Goal: Task Accomplishment & Management: Use online tool/utility

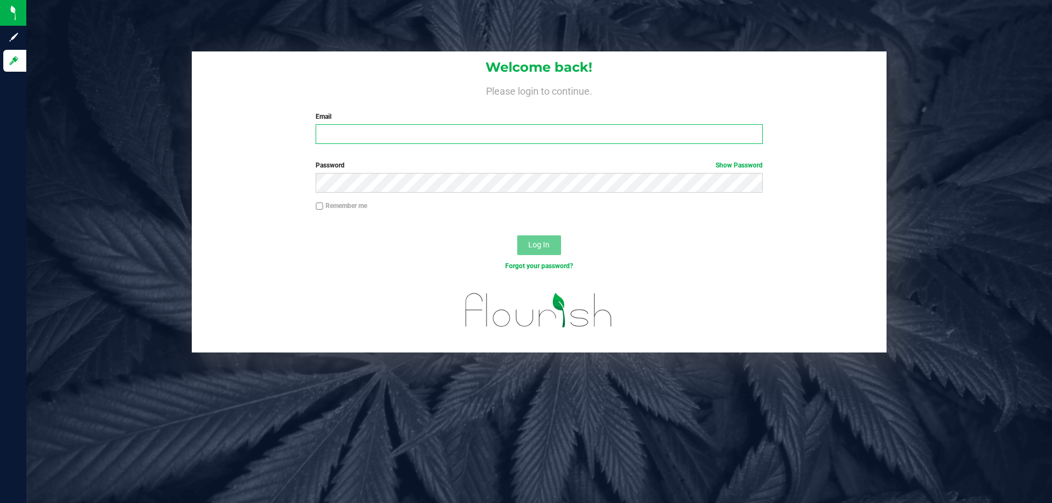
click at [387, 131] on input "Email" at bounding box center [538, 134] width 446 height 20
type input "[EMAIL_ADDRESS][DOMAIN_NAME]"
click at [517, 236] on button "Log In" at bounding box center [539, 246] width 44 height 20
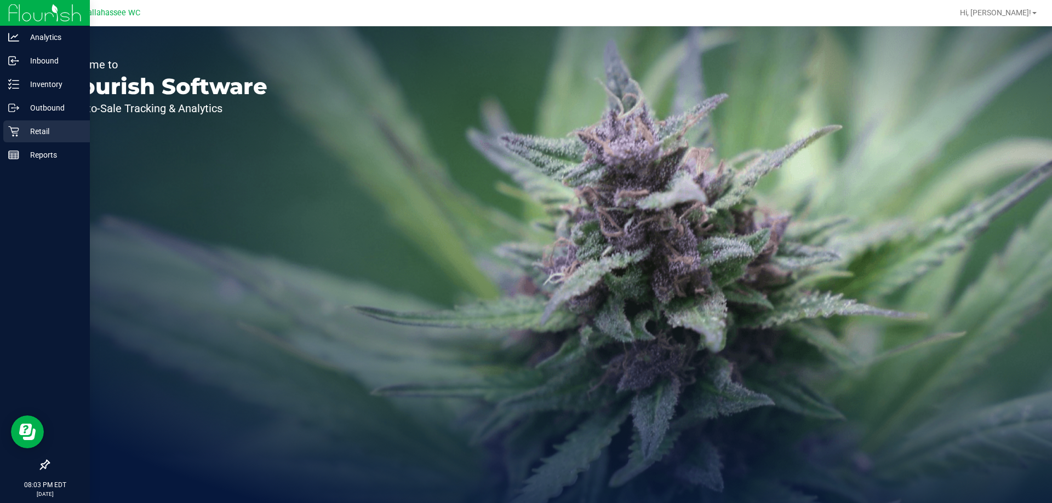
click at [1, 128] on link "Retail" at bounding box center [45, 132] width 90 height 24
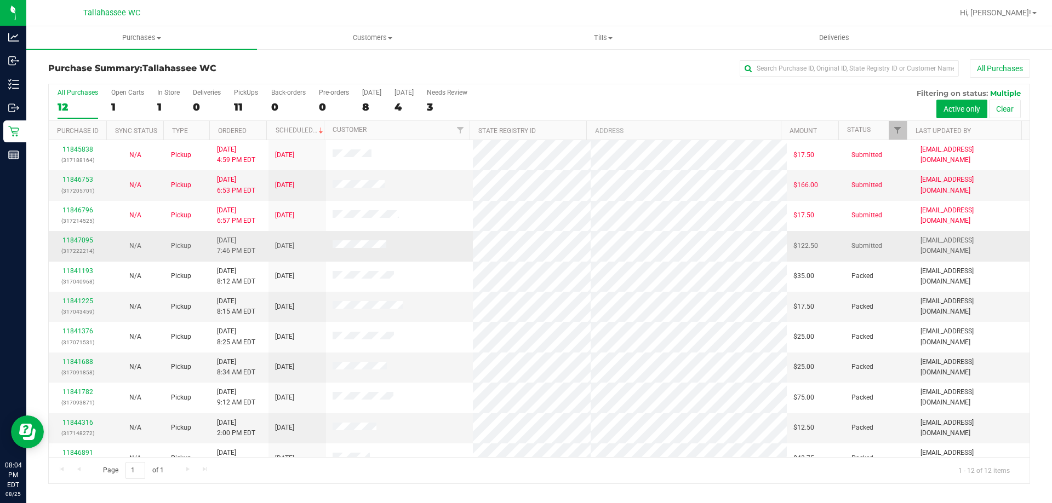
scroll to position [47, 0]
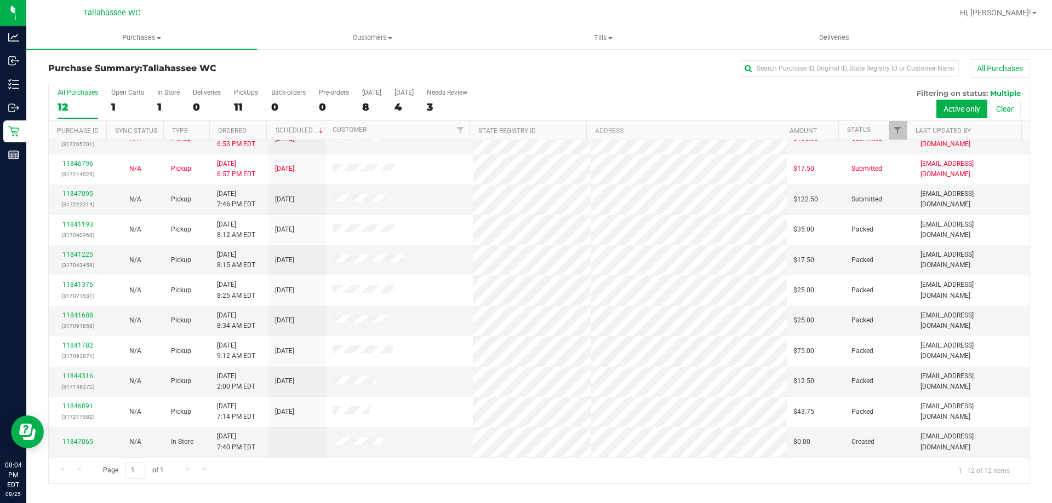
click at [255, 133] on th "Ordered" at bounding box center [238, 130] width 58 height 19
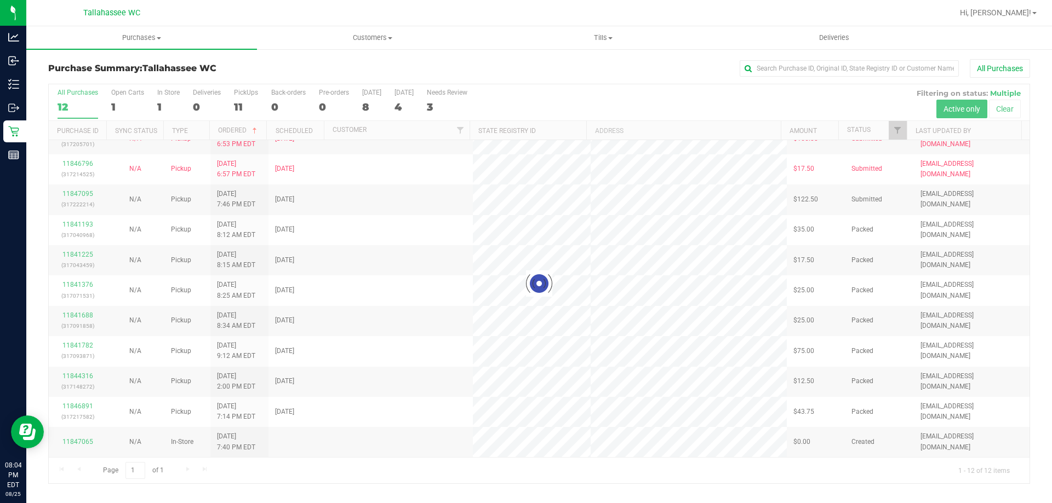
scroll to position [0, 0]
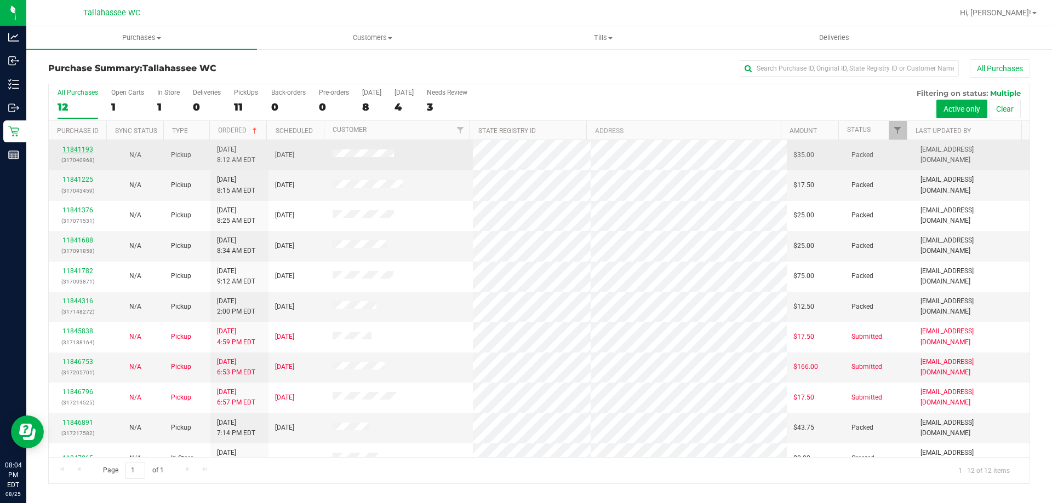
click at [84, 148] on link "11841193" at bounding box center [77, 150] width 31 height 8
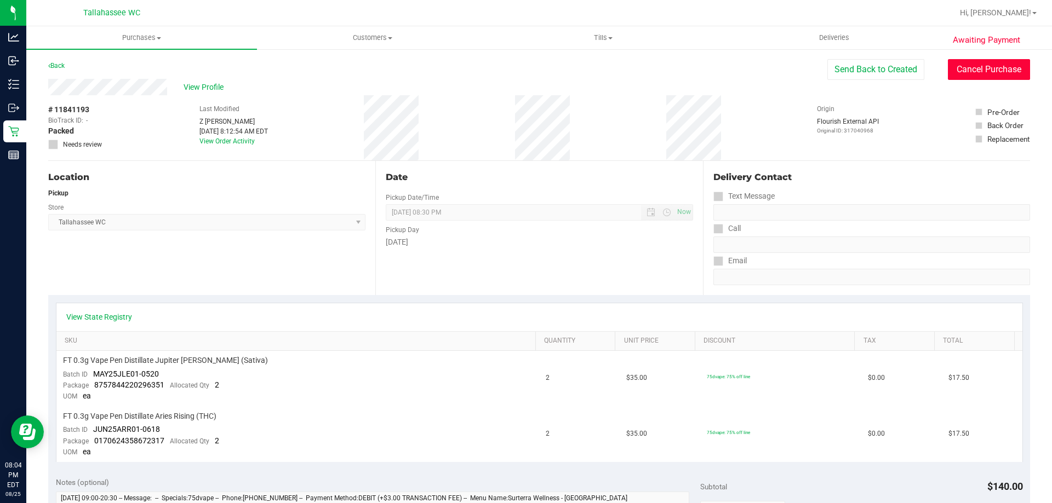
click at [1007, 67] on button "Cancel Purchase" at bounding box center [989, 69] width 82 height 21
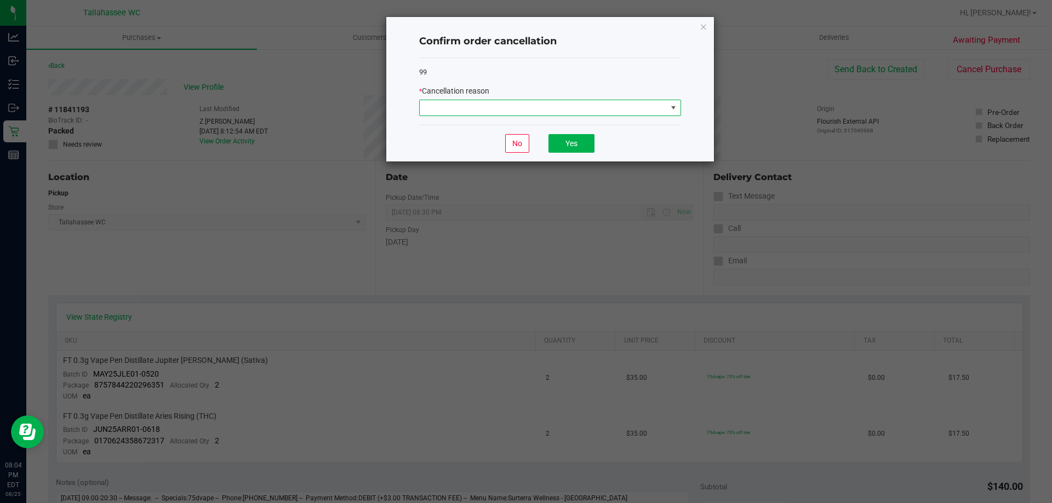
click at [583, 110] on span at bounding box center [543, 107] width 247 height 15
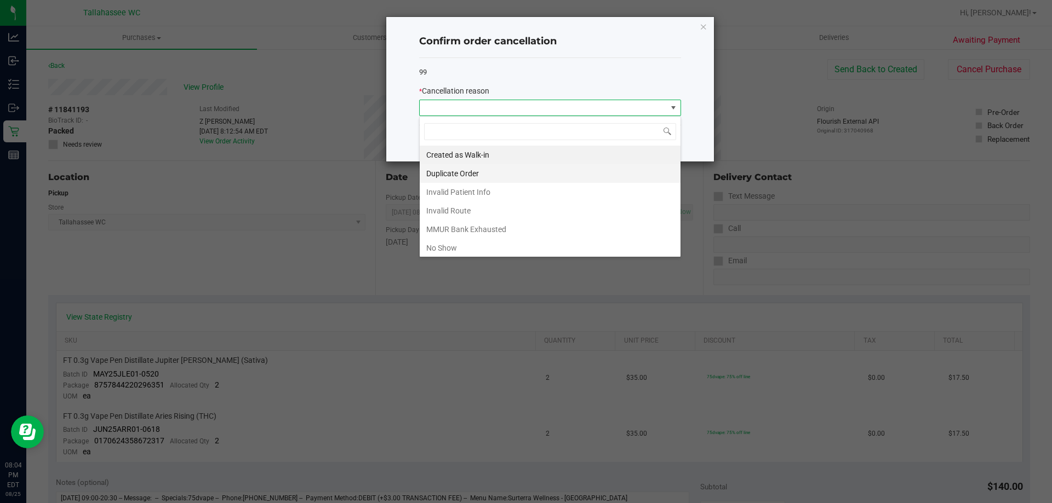
scroll to position [16, 262]
click at [461, 250] on li "No Show" at bounding box center [550, 248] width 261 height 19
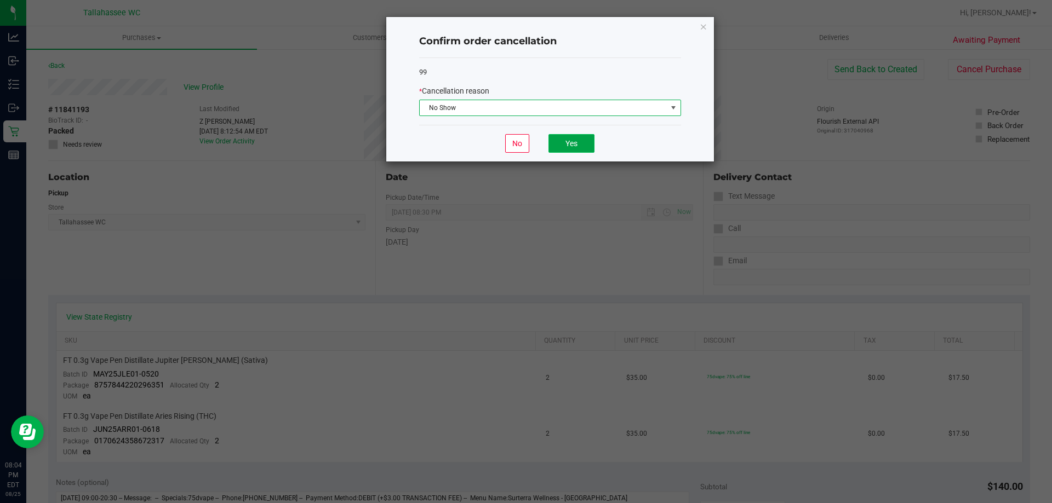
click at [578, 148] on button "Yes" at bounding box center [571, 143] width 46 height 19
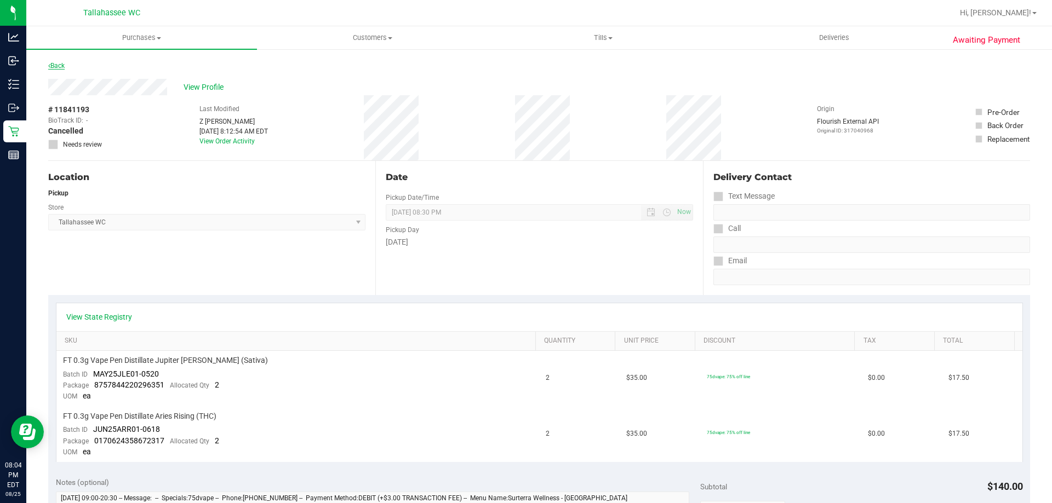
click at [65, 63] on link "Back" at bounding box center [56, 66] width 16 height 8
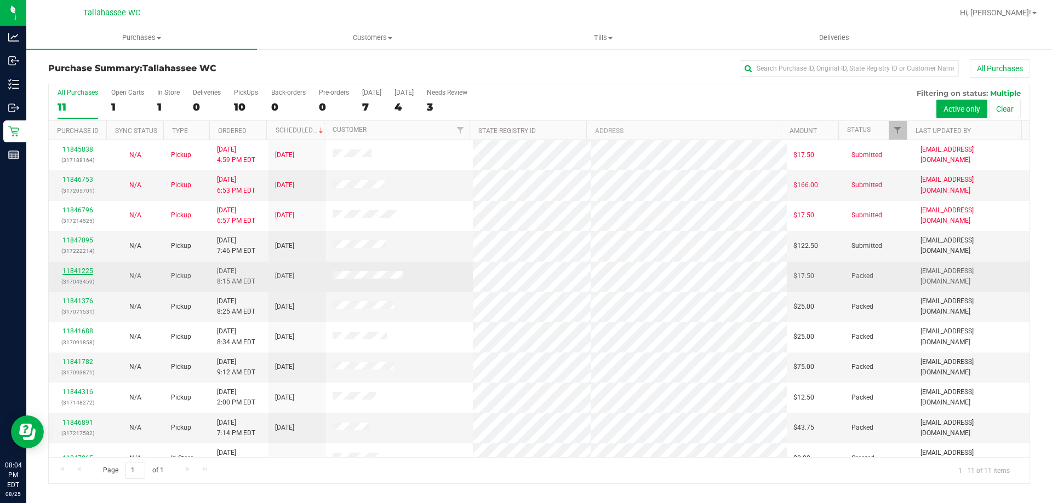
click at [80, 273] on link "11841225" at bounding box center [77, 271] width 31 height 8
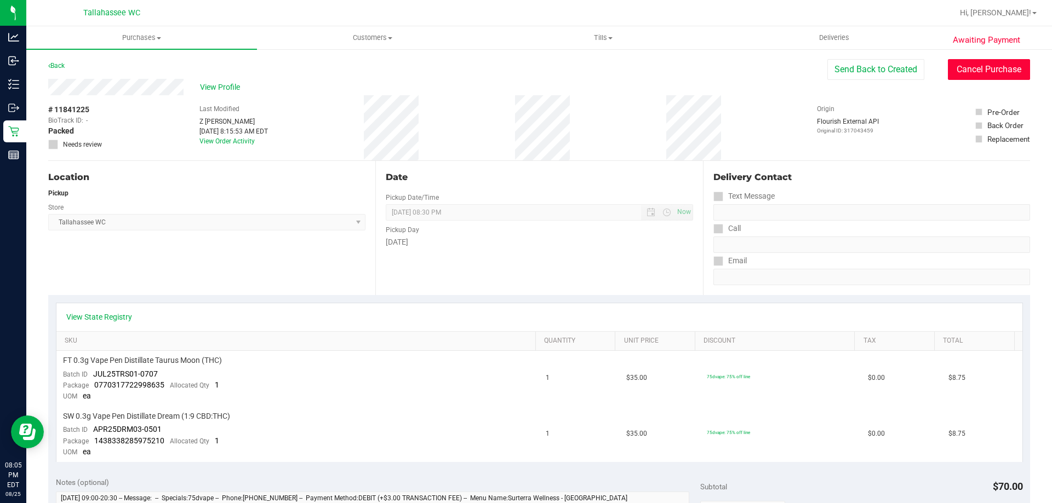
click at [964, 61] on button "Cancel Purchase" at bounding box center [989, 69] width 82 height 21
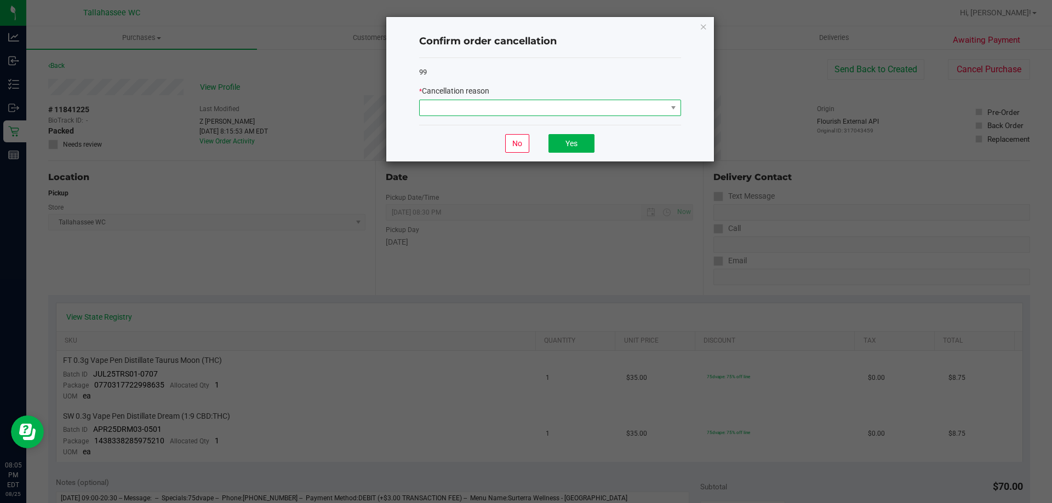
click at [661, 110] on span at bounding box center [543, 107] width 247 height 15
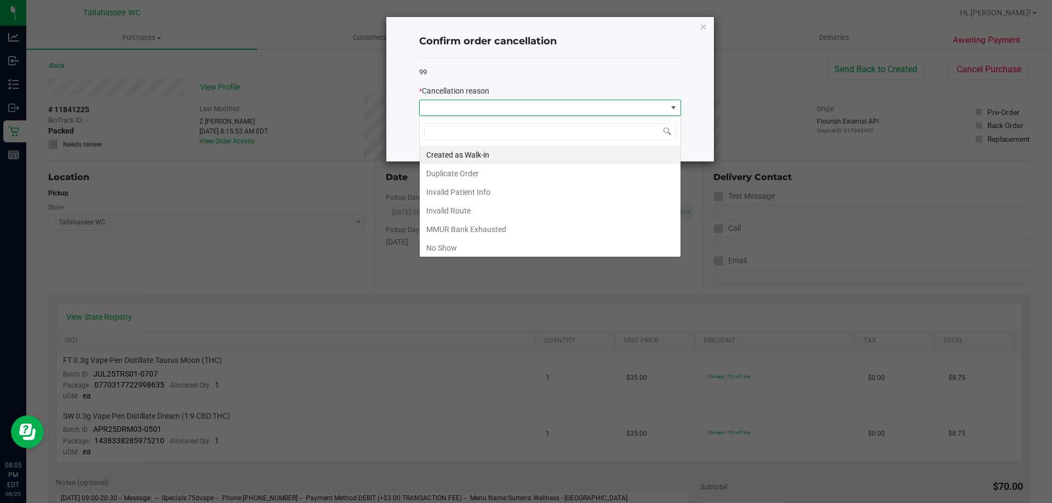
scroll to position [16, 262]
click at [491, 245] on li "No Show" at bounding box center [550, 248] width 261 height 19
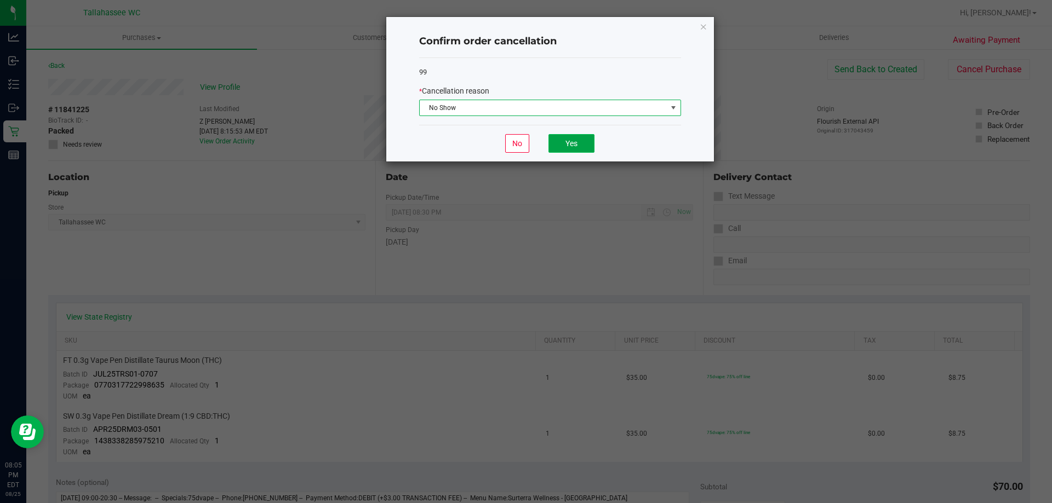
click at [573, 143] on button "Yes" at bounding box center [571, 143] width 46 height 19
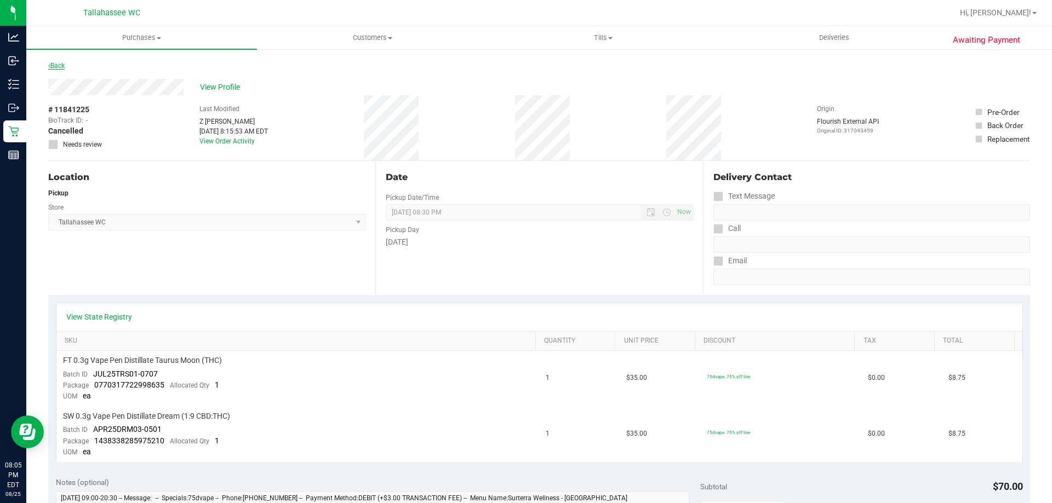
click at [62, 64] on link "Back" at bounding box center [56, 66] width 16 height 8
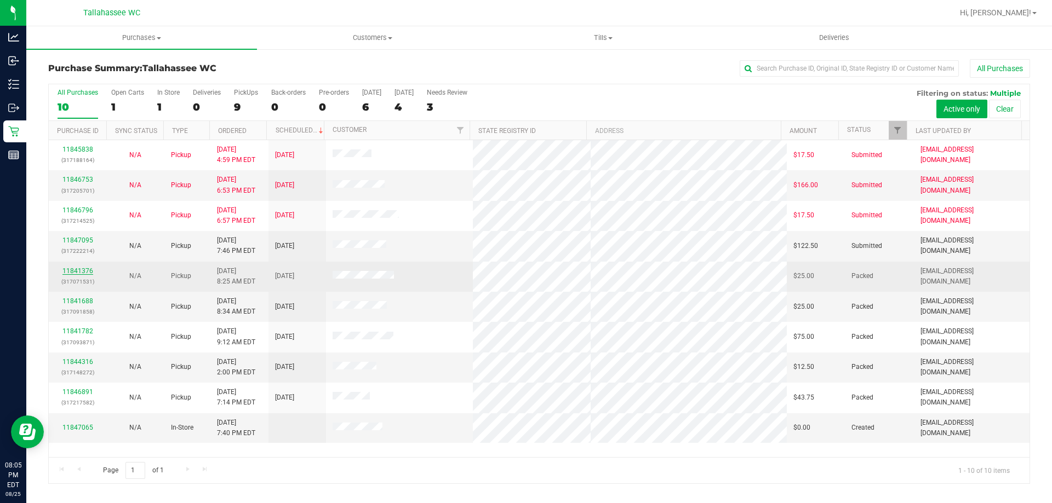
click at [79, 269] on link "11841376" at bounding box center [77, 271] width 31 height 8
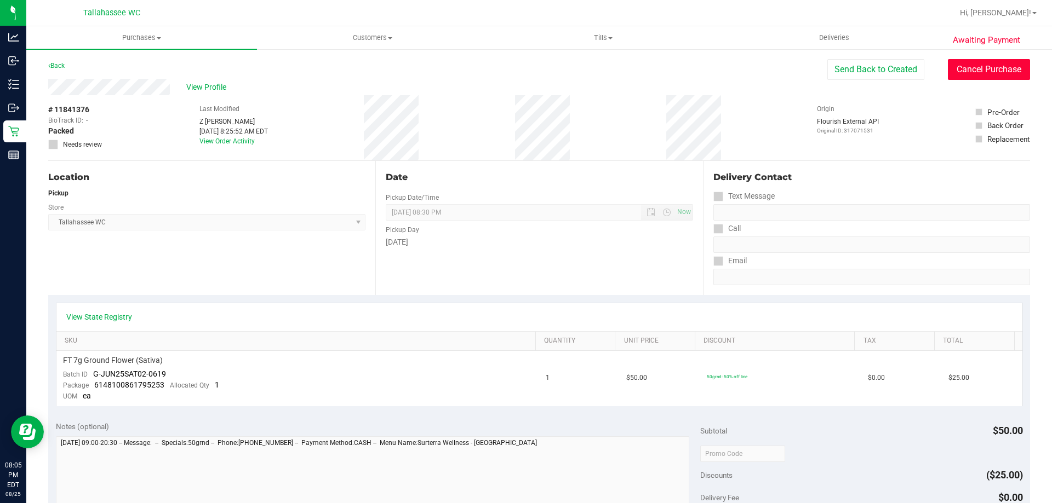
click at [983, 67] on button "Cancel Purchase" at bounding box center [989, 69] width 82 height 21
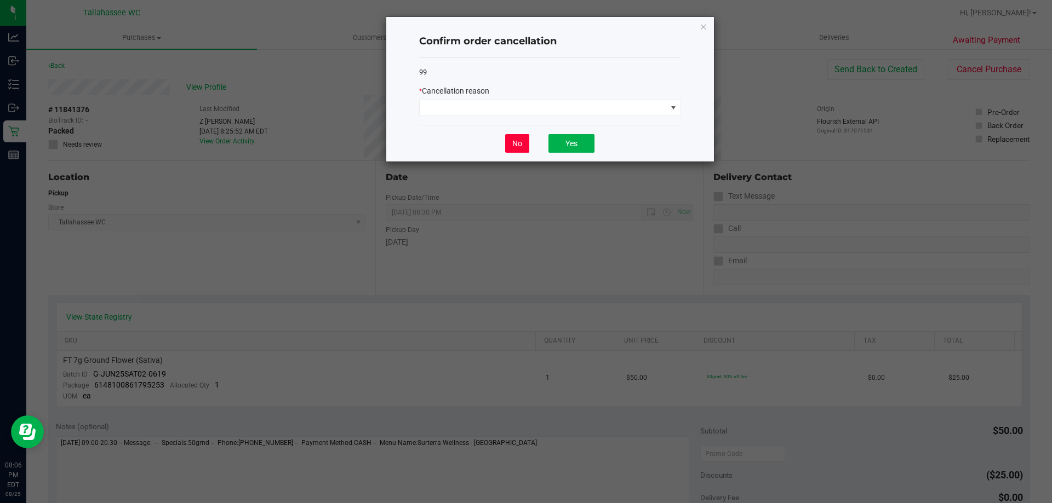
click at [518, 143] on button "No" at bounding box center [517, 143] width 24 height 19
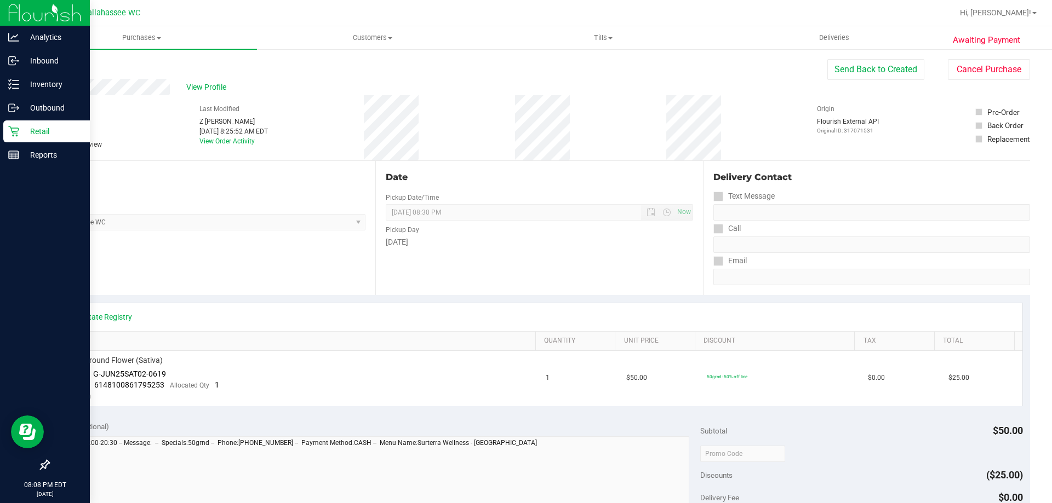
click at [53, 136] on p "Retail" at bounding box center [52, 131] width 66 height 13
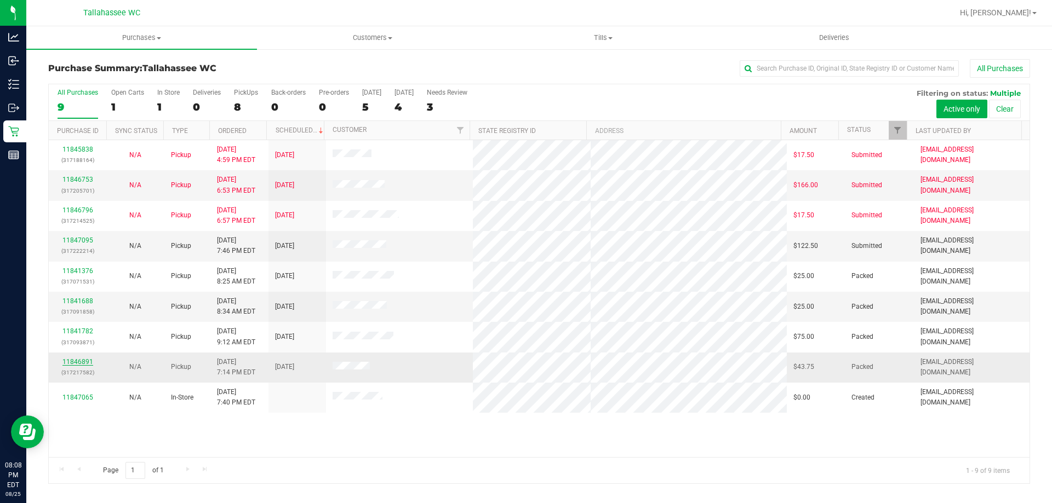
click at [73, 362] on link "11846891" at bounding box center [77, 362] width 31 height 8
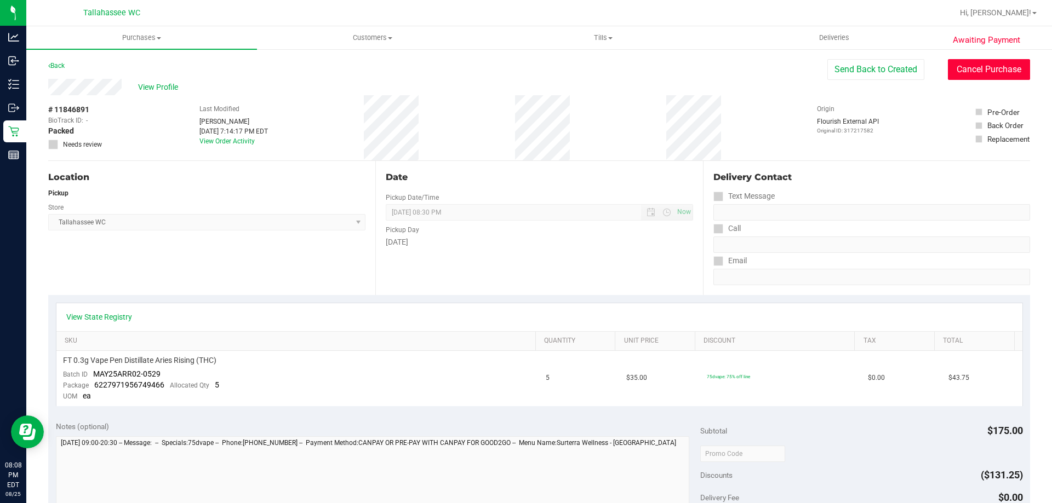
click at [1000, 74] on button "Cancel Purchase" at bounding box center [989, 69] width 82 height 21
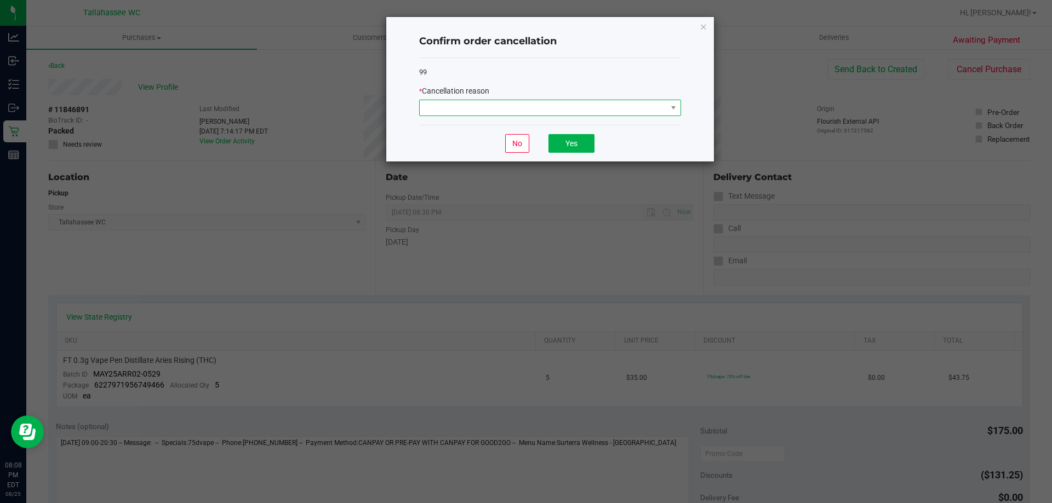
click at [661, 106] on span at bounding box center [543, 107] width 247 height 15
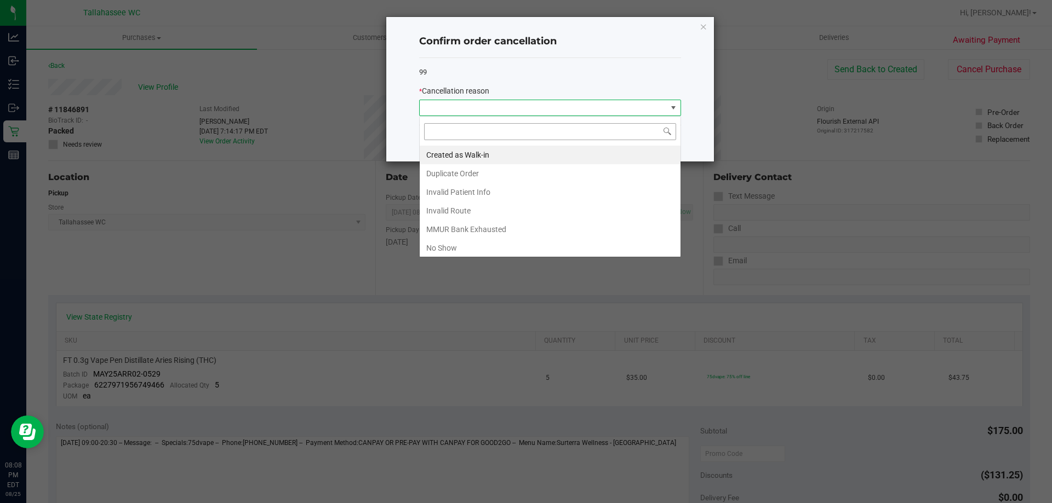
scroll to position [16, 262]
click at [478, 246] on li "No Show" at bounding box center [550, 248] width 261 height 19
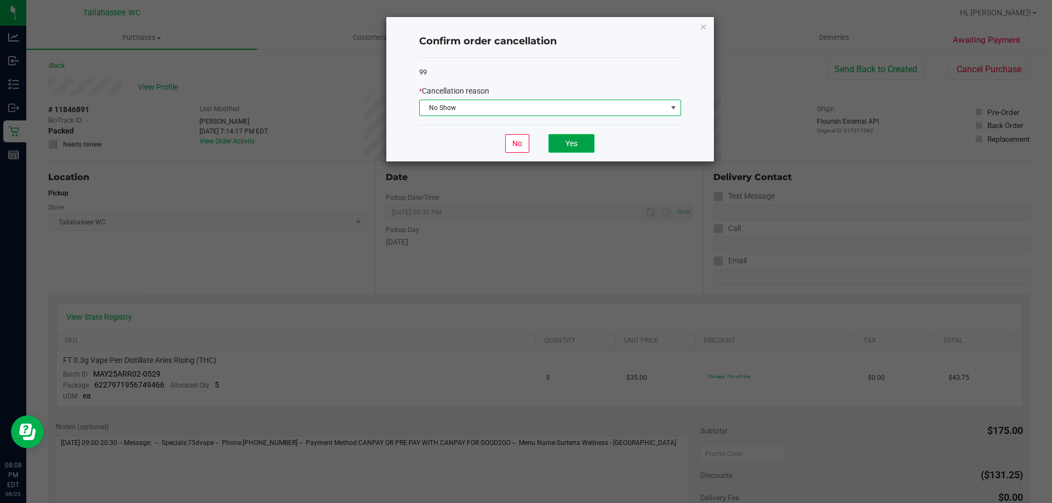
click at [578, 142] on button "Yes" at bounding box center [571, 143] width 46 height 19
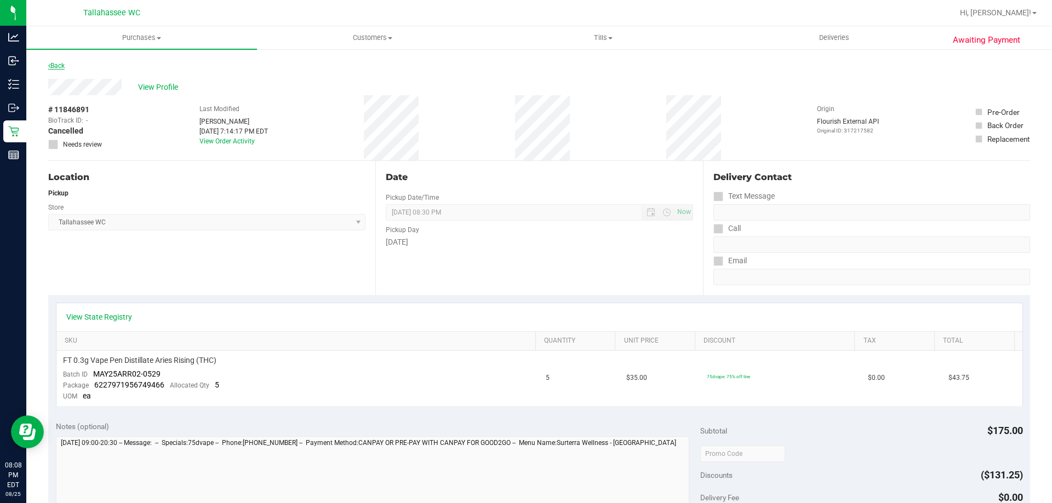
click at [60, 67] on link "Back" at bounding box center [56, 66] width 16 height 8
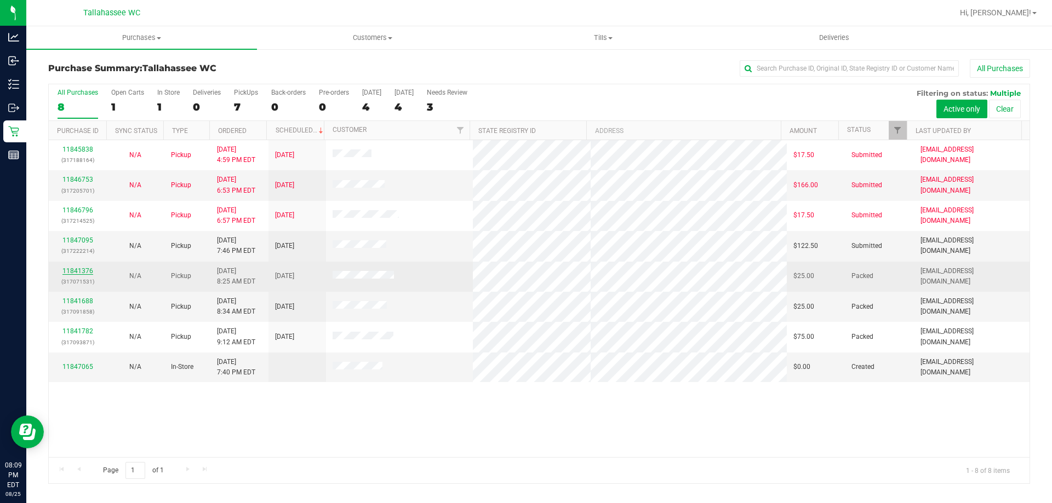
click at [79, 270] on link "11841376" at bounding box center [77, 271] width 31 height 8
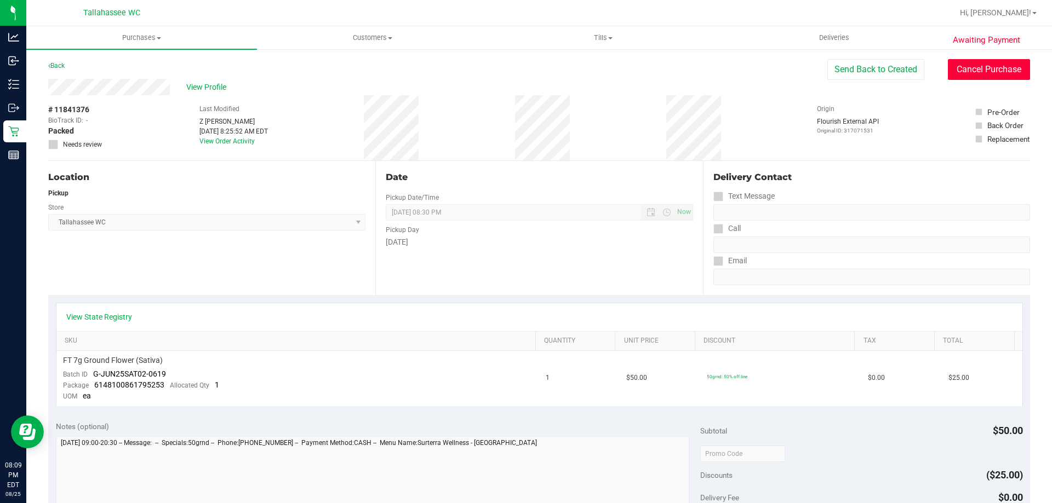
click at [990, 69] on button "Cancel Purchase" at bounding box center [989, 69] width 82 height 21
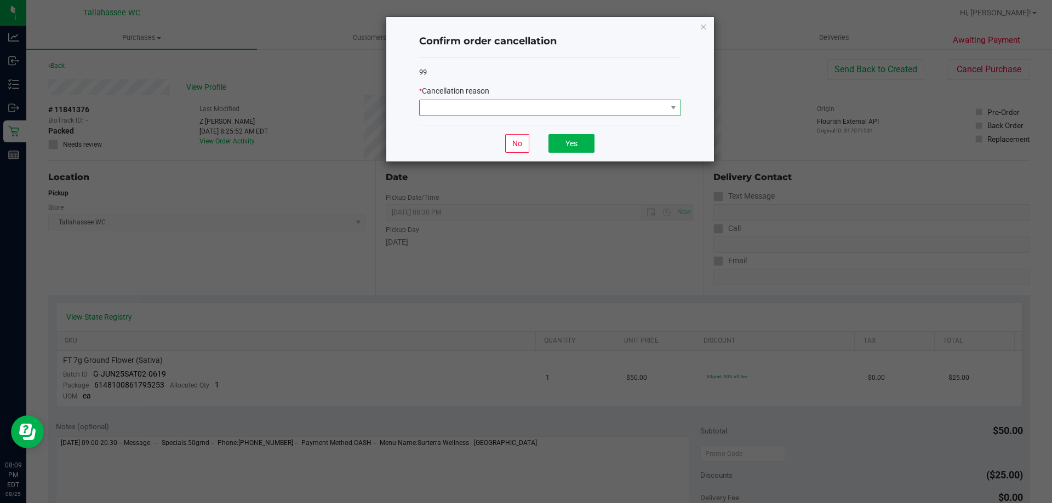
click at [622, 111] on span at bounding box center [543, 107] width 247 height 15
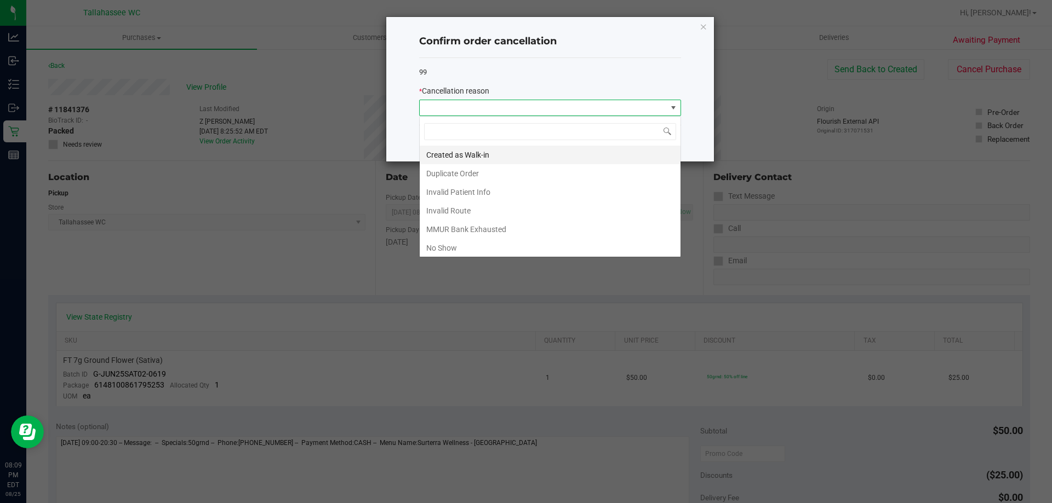
scroll to position [16, 262]
click at [462, 247] on li "No Show" at bounding box center [550, 248] width 261 height 19
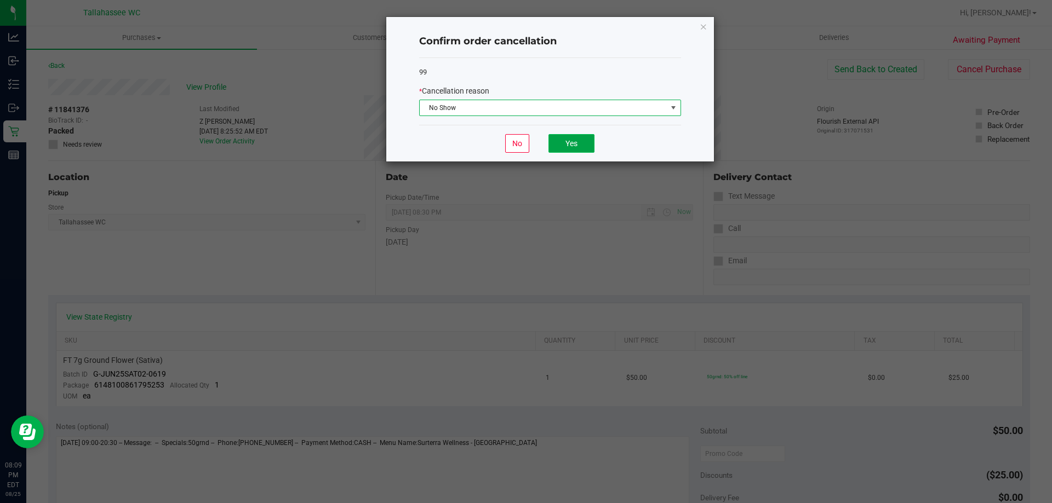
click at [561, 143] on button "Yes" at bounding box center [571, 143] width 46 height 19
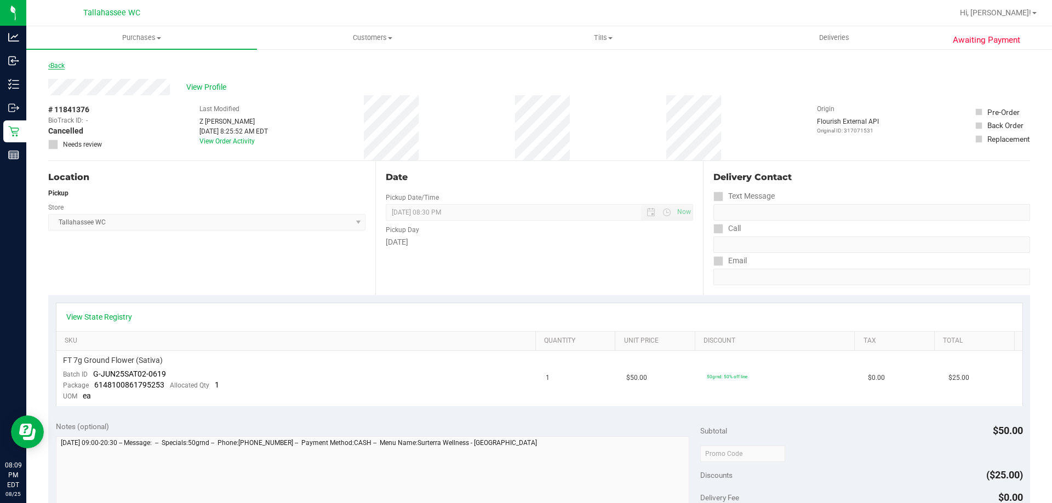
click at [57, 66] on link "Back" at bounding box center [56, 66] width 16 height 8
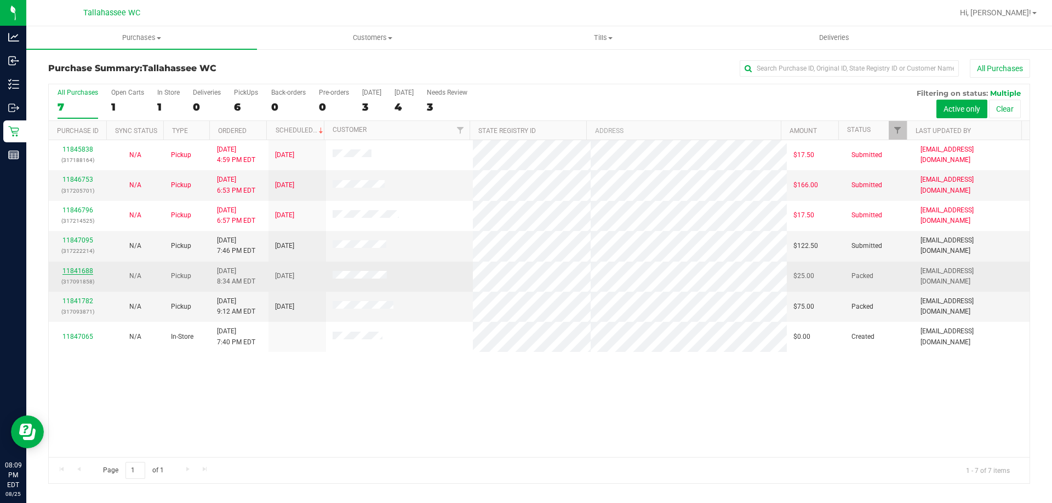
click at [80, 271] on link "11841688" at bounding box center [77, 271] width 31 height 8
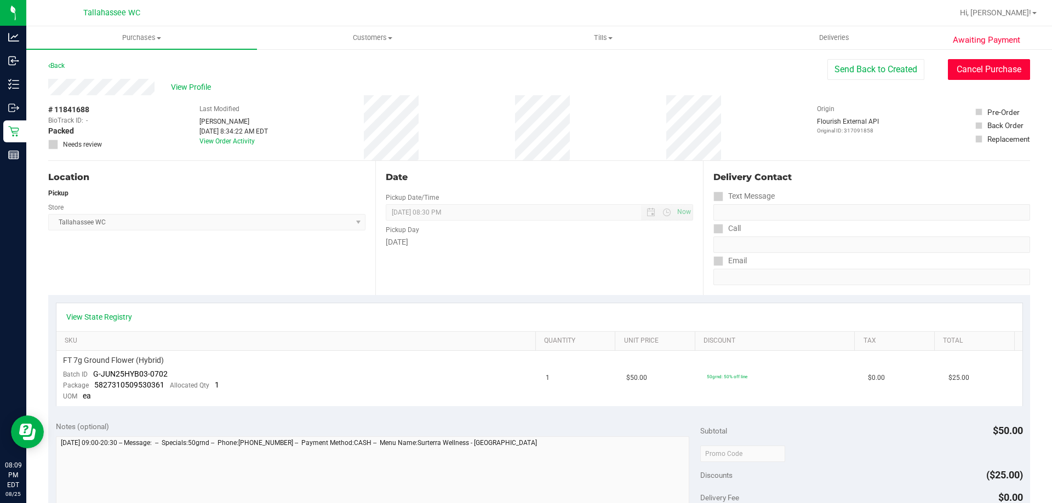
click at [988, 72] on button "Cancel Purchase" at bounding box center [989, 69] width 82 height 21
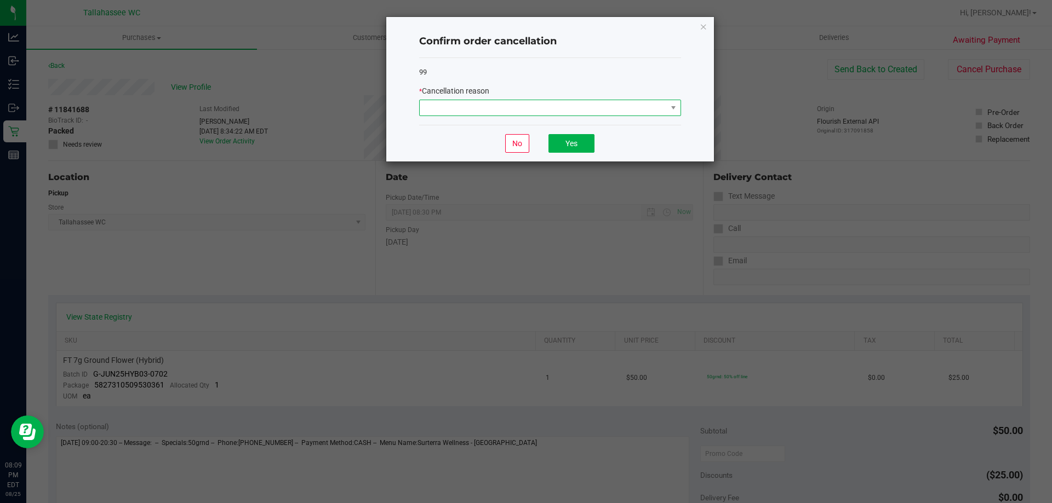
click at [625, 111] on span at bounding box center [543, 107] width 247 height 15
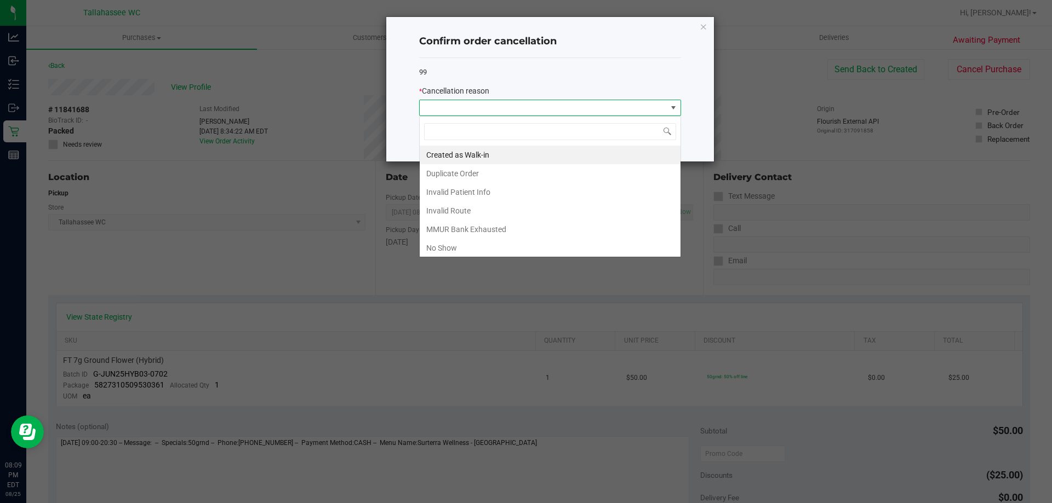
scroll to position [16, 262]
click at [475, 256] on div "Created as Walk-in Duplicate Order Invalid Patient Info Invalid Route MMUR Bank…" at bounding box center [550, 186] width 262 height 141
click at [475, 252] on li "No Show" at bounding box center [550, 248] width 261 height 19
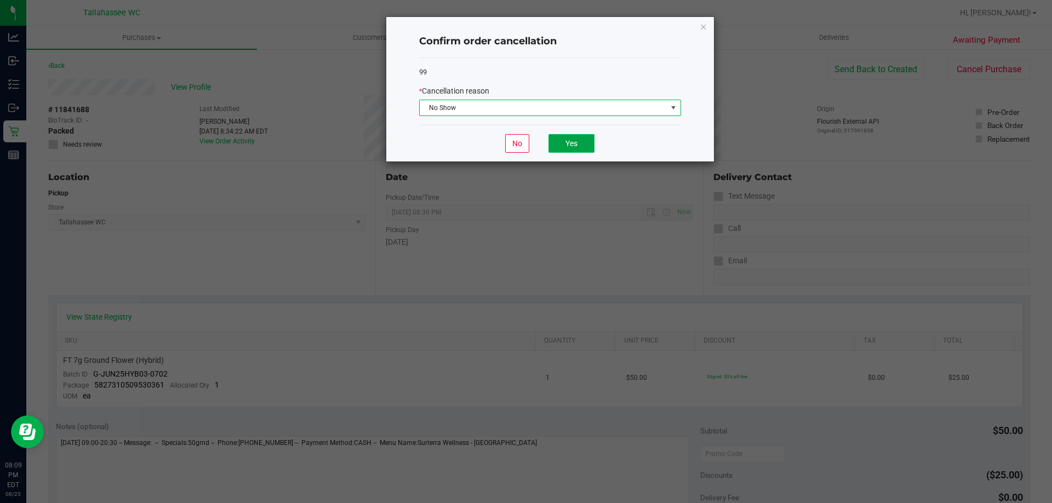
click at [581, 147] on button "Yes" at bounding box center [571, 143] width 46 height 19
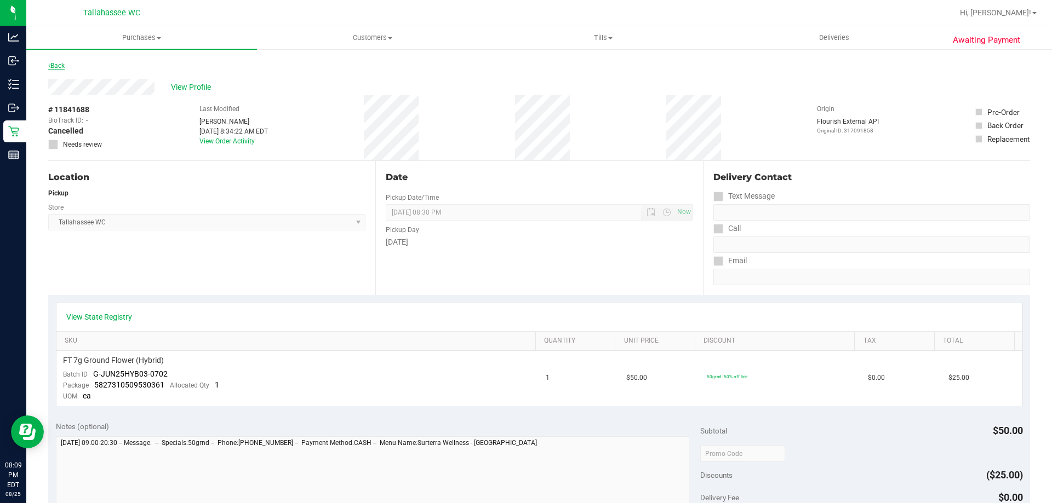
click at [60, 66] on link "Back" at bounding box center [56, 66] width 16 height 8
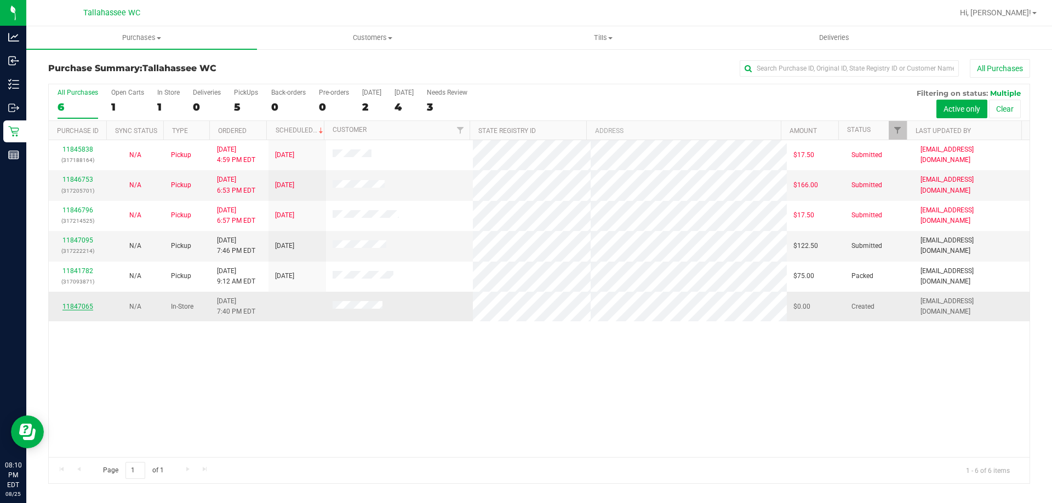
click at [88, 306] on link "11847065" at bounding box center [77, 307] width 31 height 8
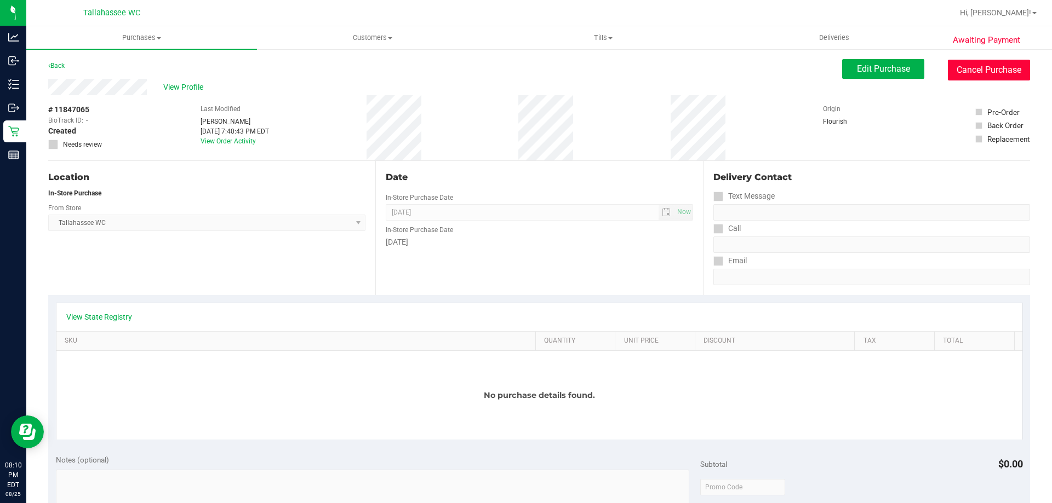
click at [979, 65] on button "Cancel Purchase" at bounding box center [989, 70] width 82 height 21
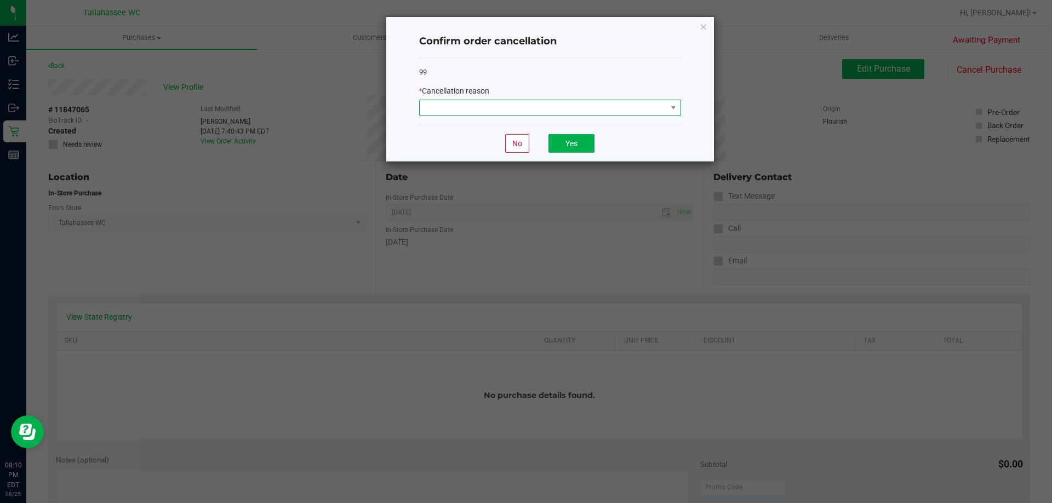
click at [600, 110] on span at bounding box center [543, 107] width 247 height 15
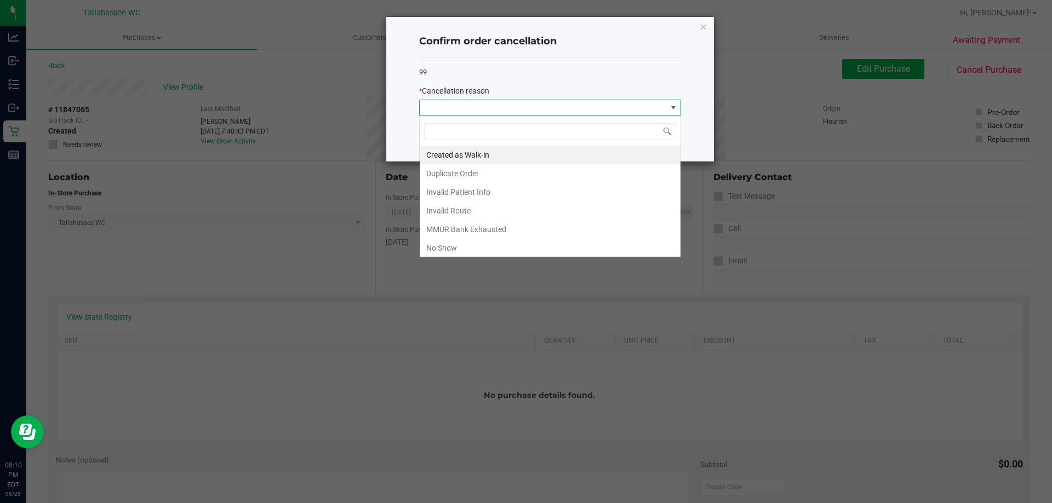
scroll to position [16, 262]
click at [466, 175] on li "Duplicate Order" at bounding box center [550, 173] width 261 height 19
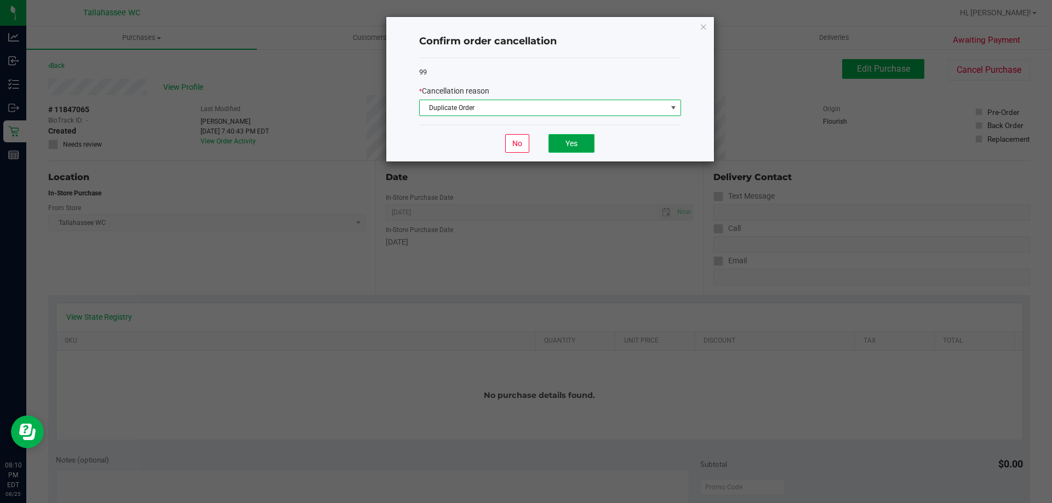
click at [585, 150] on button "Yes" at bounding box center [571, 143] width 46 height 19
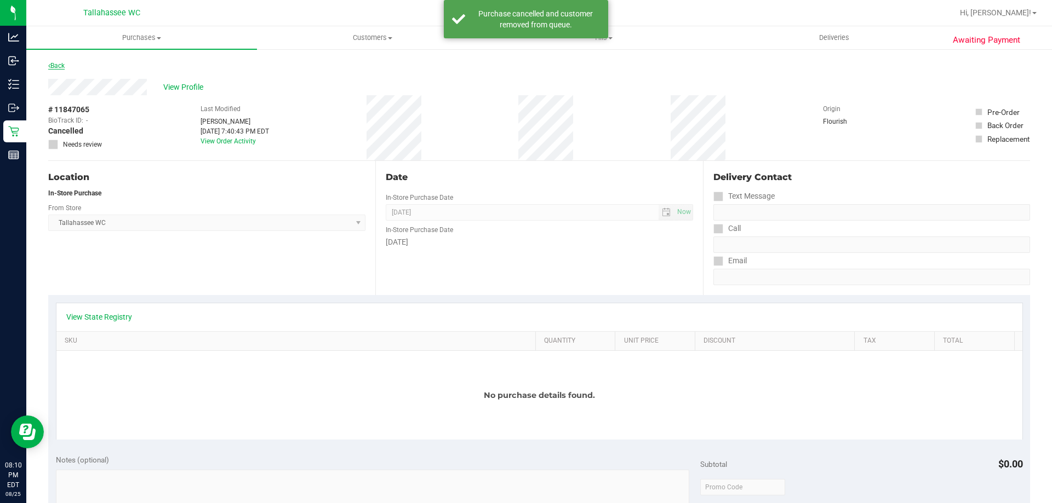
click at [59, 64] on link "Back" at bounding box center [56, 66] width 16 height 8
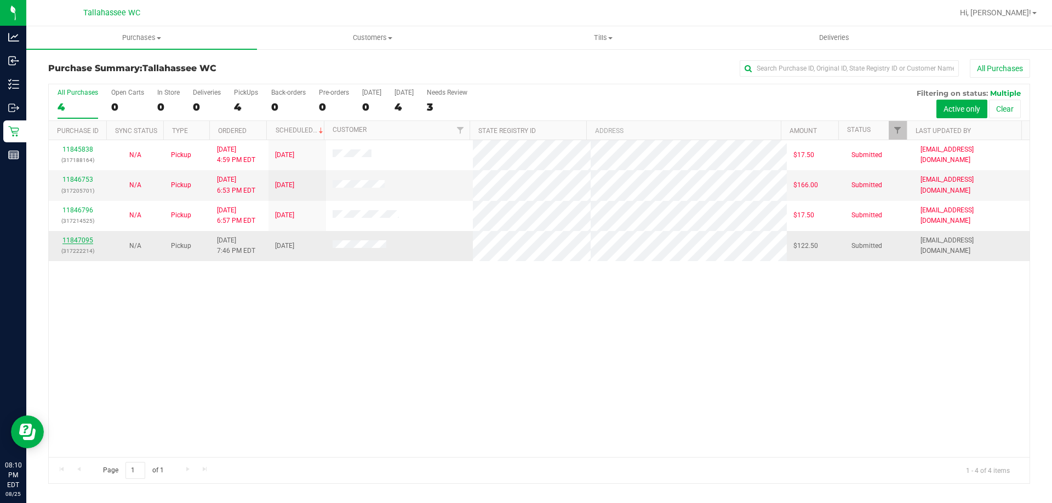
click at [80, 243] on link "11847095" at bounding box center [77, 241] width 31 height 8
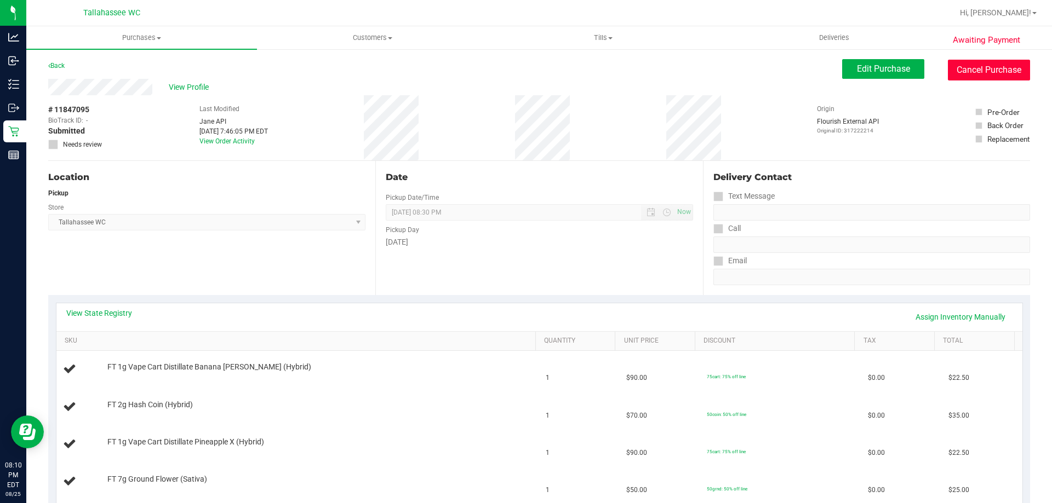
click at [1020, 77] on button "Cancel Purchase" at bounding box center [989, 70] width 82 height 21
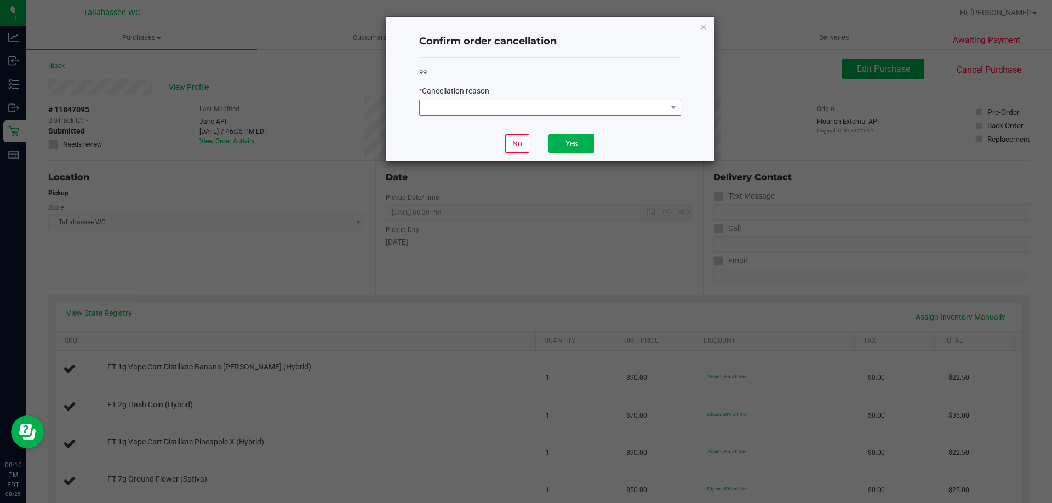
click at [643, 109] on span at bounding box center [543, 107] width 247 height 15
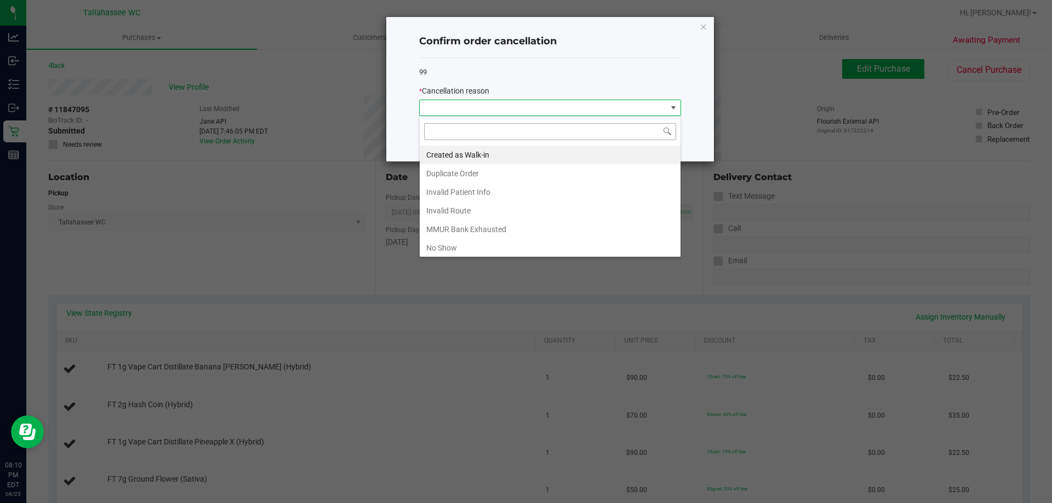
scroll to position [16, 262]
click at [474, 246] on li "No Show" at bounding box center [550, 248] width 261 height 19
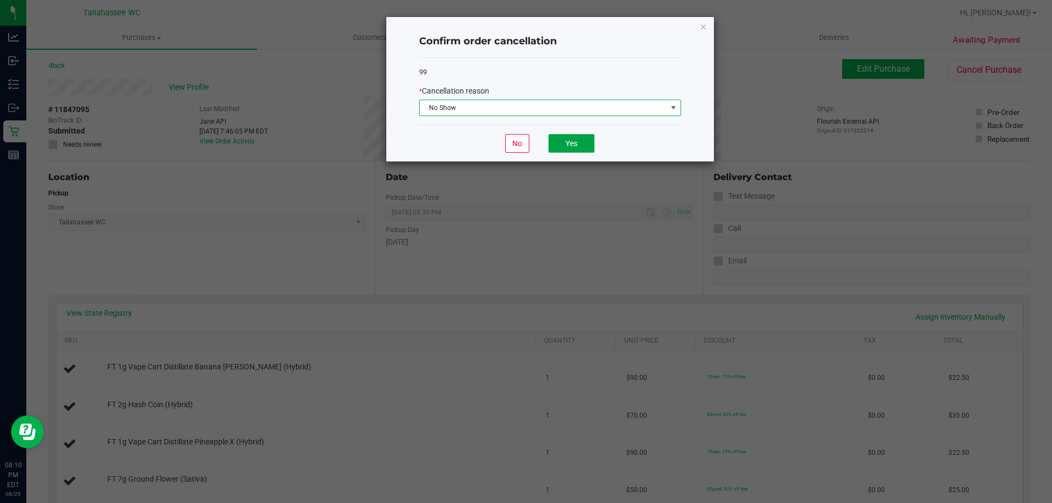
click at [580, 140] on button "Yes" at bounding box center [571, 143] width 46 height 19
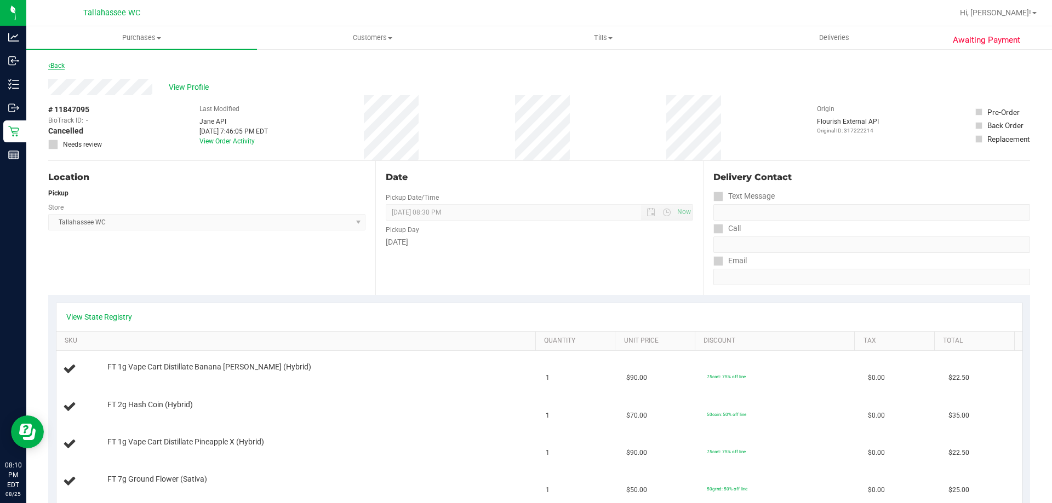
click at [57, 65] on link "Back" at bounding box center [56, 66] width 16 height 8
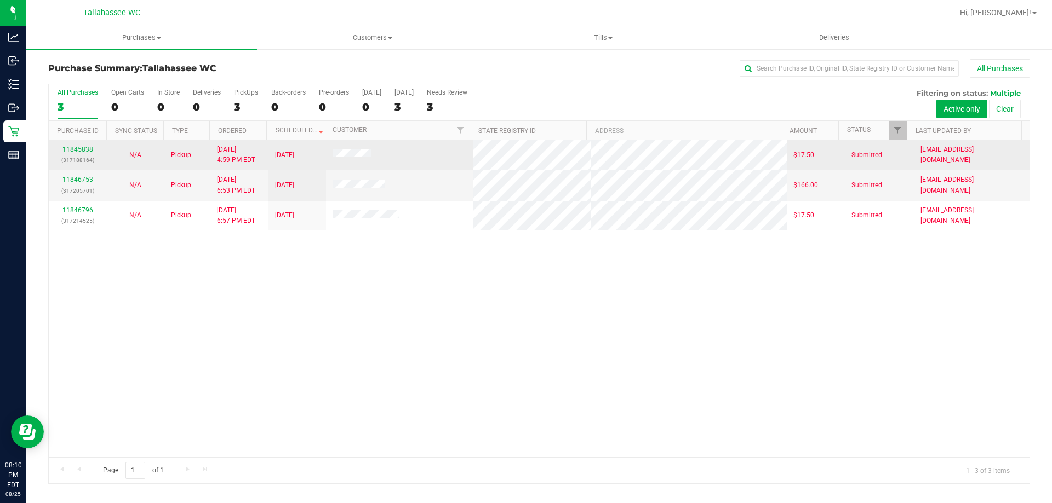
click at [87, 143] on td "11845838 (317188164)" at bounding box center [78, 155] width 58 height 30
click at [83, 155] on p "(317188164)" at bounding box center [77, 160] width 44 height 10
click at [83, 152] on link "11845838" at bounding box center [77, 150] width 31 height 8
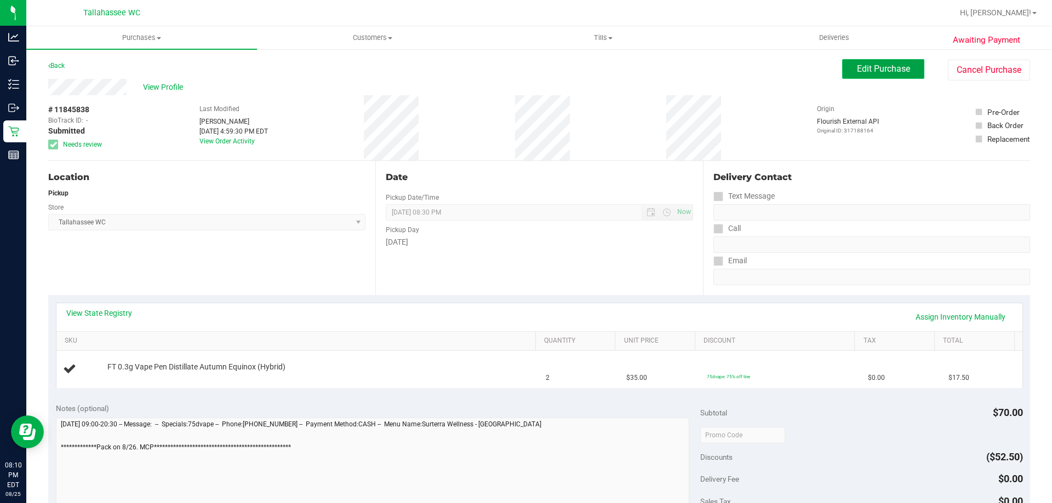
click at [885, 64] on span "Edit Purchase" at bounding box center [883, 69] width 53 height 10
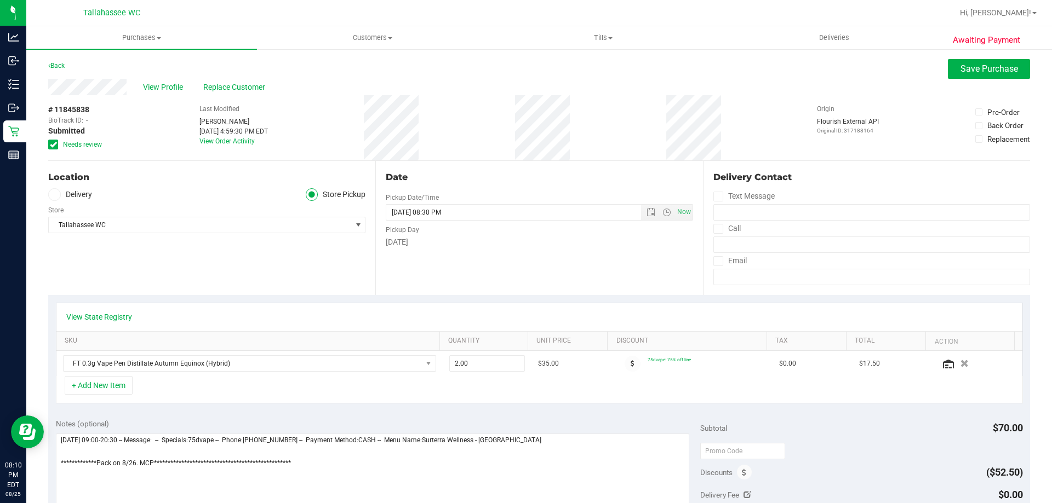
click at [59, 148] on label "Needs review" at bounding box center [75, 145] width 55 height 10
click at [0, 0] on input "Needs review" at bounding box center [0, 0] width 0 height 0
click at [963, 65] on span "Save Purchase" at bounding box center [989, 69] width 58 height 10
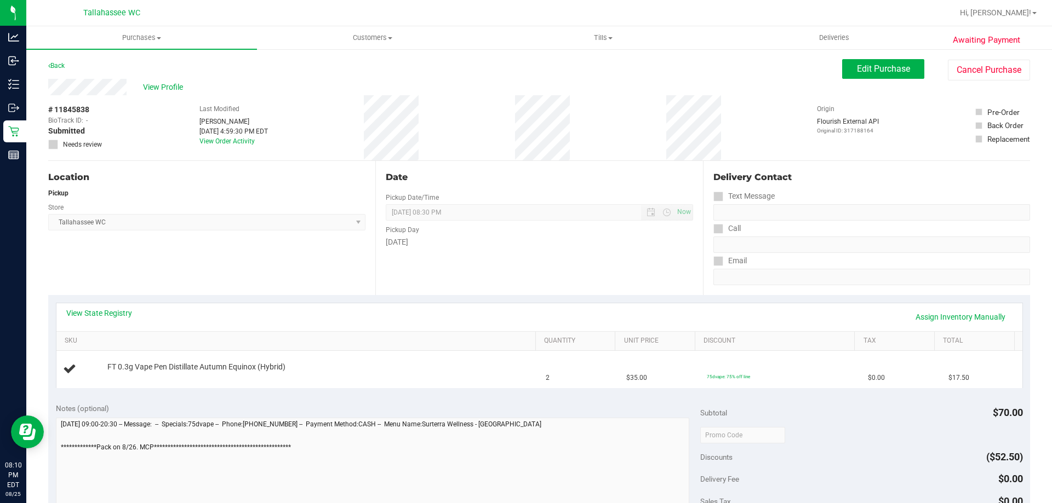
click at [64, 66] on link "Back" at bounding box center [56, 66] width 16 height 8
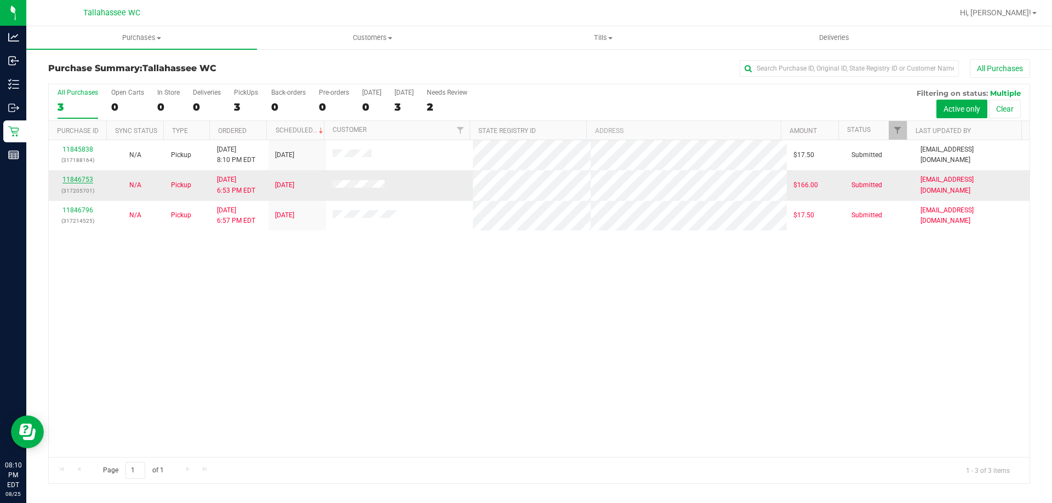
click at [76, 179] on link "11846753" at bounding box center [77, 180] width 31 height 8
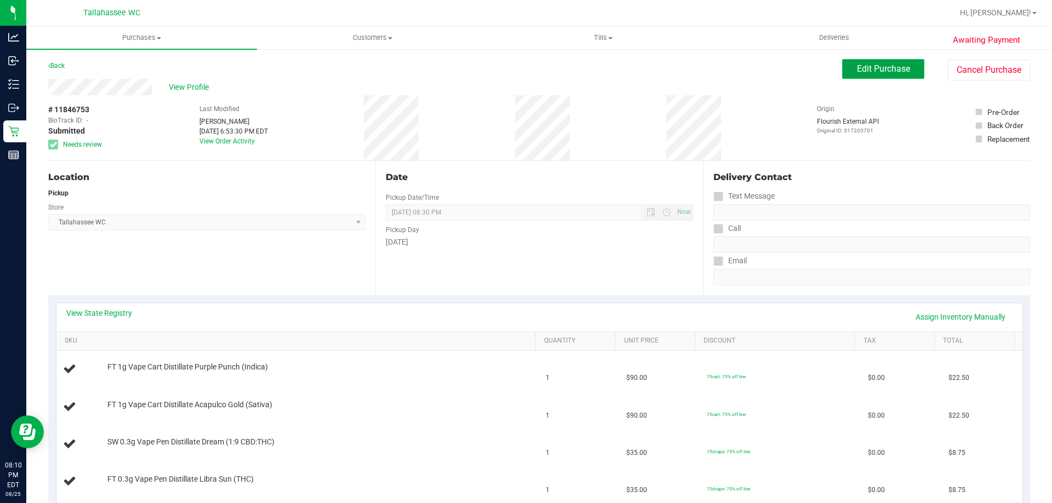
click at [857, 67] on span "Edit Purchase" at bounding box center [883, 69] width 53 height 10
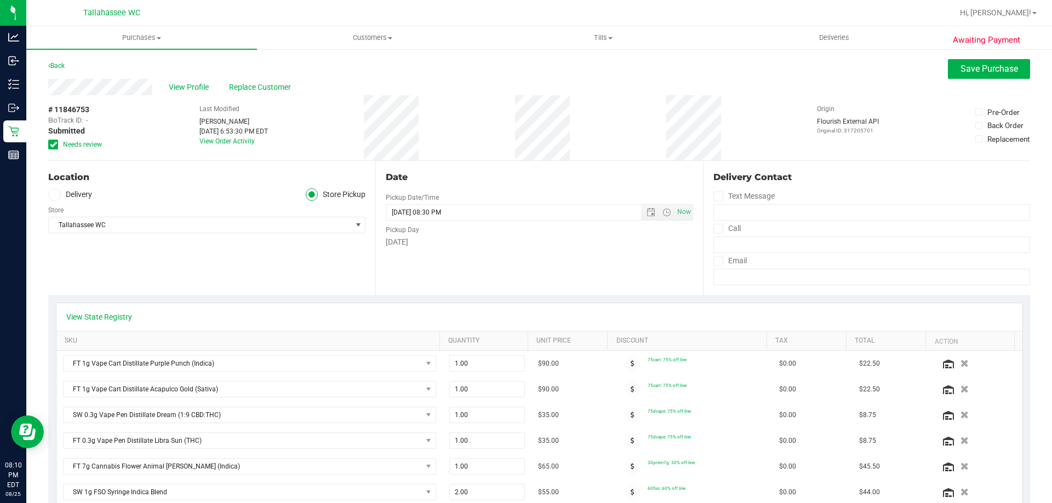
click at [53, 145] on icon at bounding box center [53, 145] width 7 height 0
click at [0, 0] on input "Needs review" at bounding box center [0, 0] width 0 height 0
click at [983, 74] on button "Save Purchase" at bounding box center [989, 69] width 82 height 20
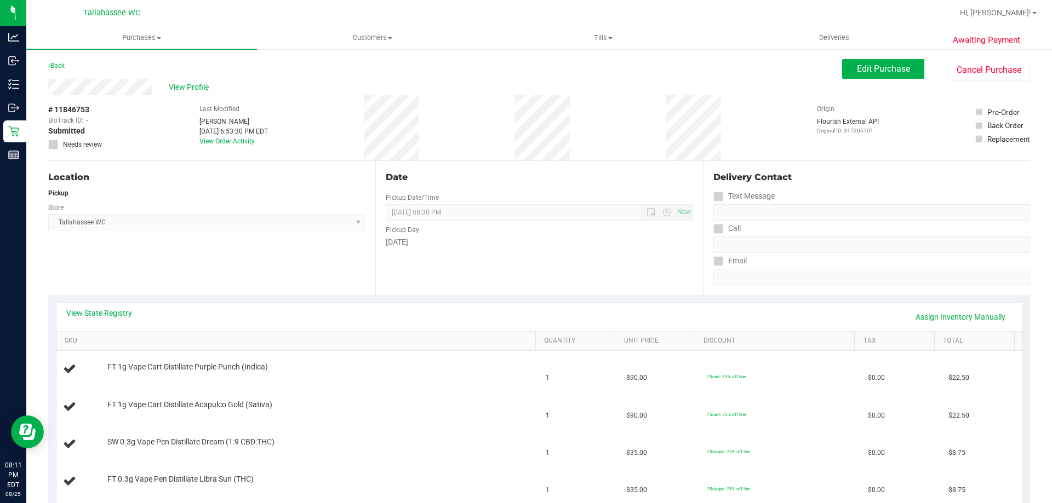
click at [61, 67] on link "Back" at bounding box center [56, 66] width 16 height 8
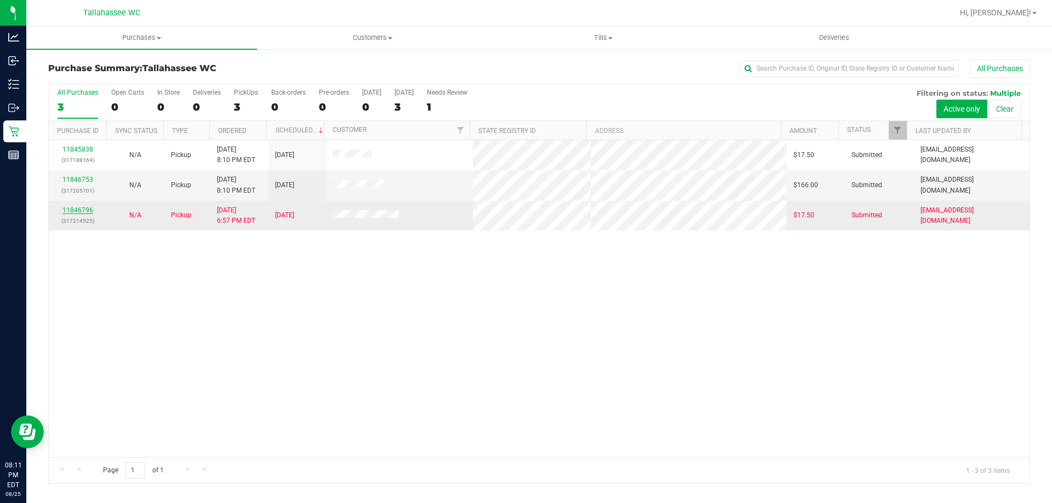
click at [80, 209] on link "11846796" at bounding box center [77, 210] width 31 height 8
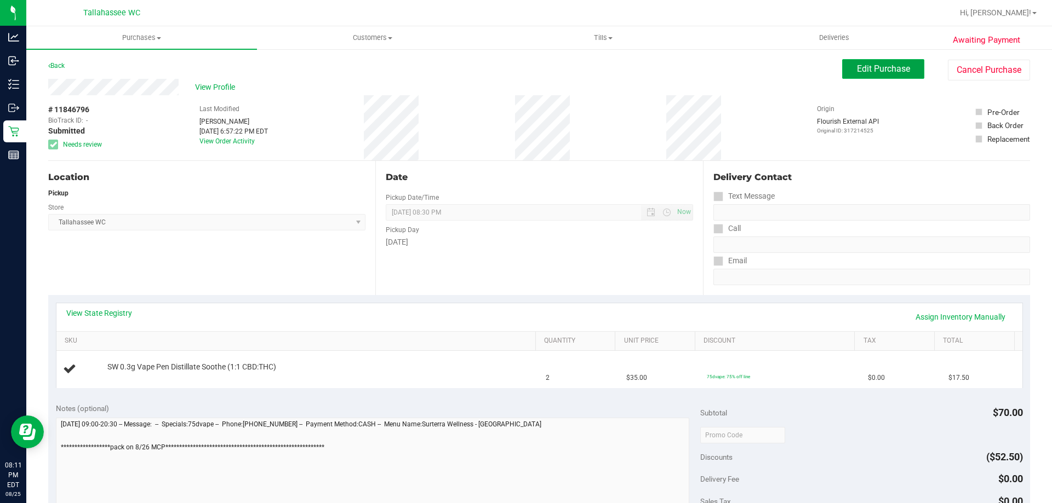
click at [907, 62] on button "Edit Purchase" at bounding box center [883, 69] width 82 height 20
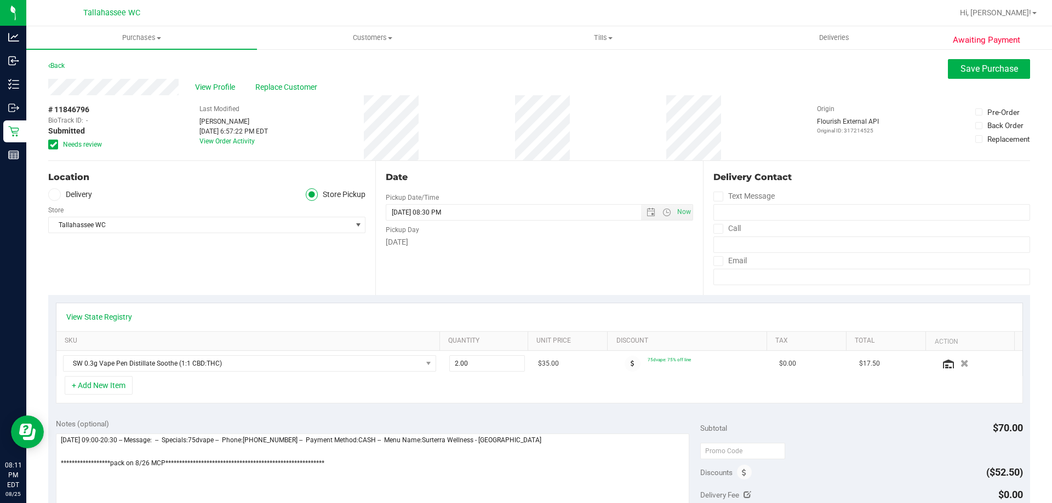
click at [56, 145] on icon at bounding box center [53, 145] width 7 height 0
click at [0, 0] on input "Needs review" at bounding box center [0, 0] width 0 height 0
click at [986, 79] on div "View Profile Replace Customer" at bounding box center [538, 87] width 981 height 16
click at [985, 73] on span "Save Purchase" at bounding box center [989, 69] width 58 height 10
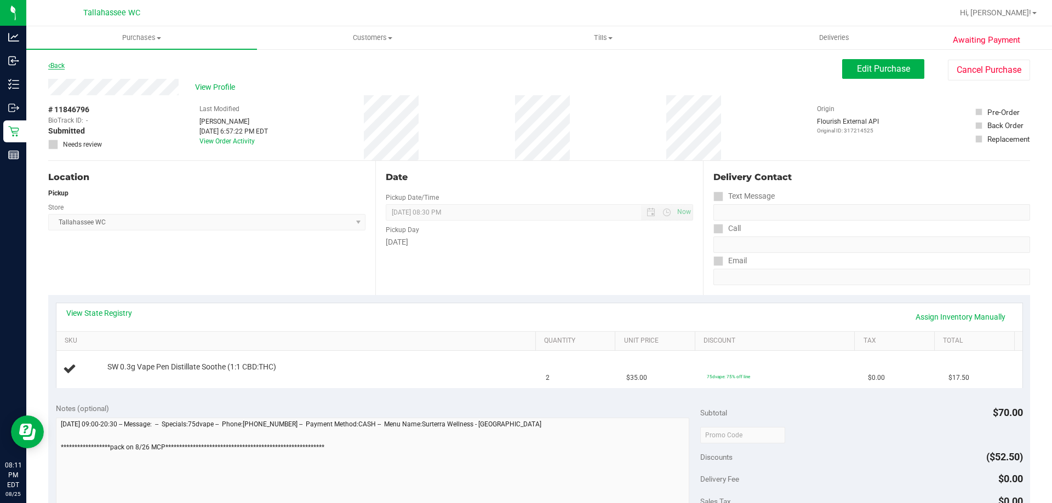
click at [63, 66] on link "Back" at bounding box center [56, 66] width 16 height 8
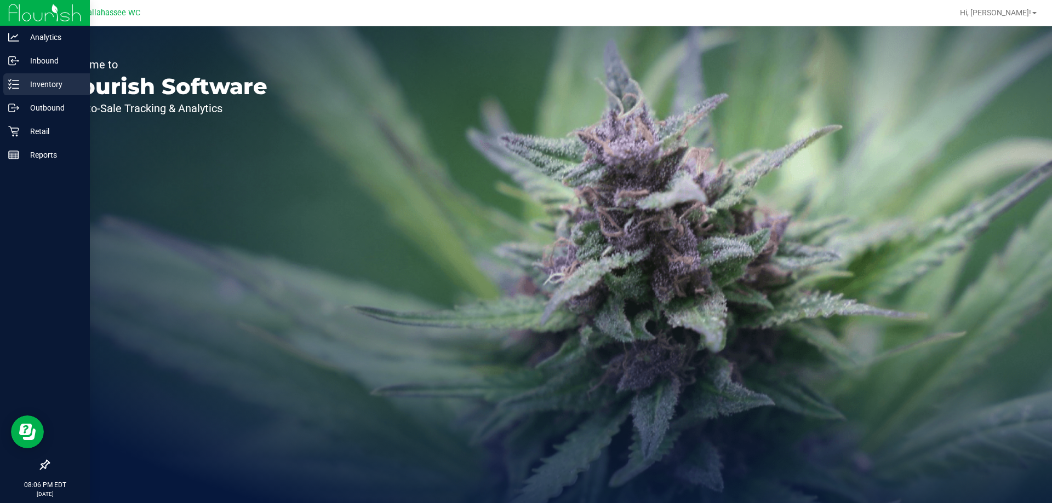
click at [43, 91] on div "Inventory" at bounding box center [46, 84] width 87 height 22
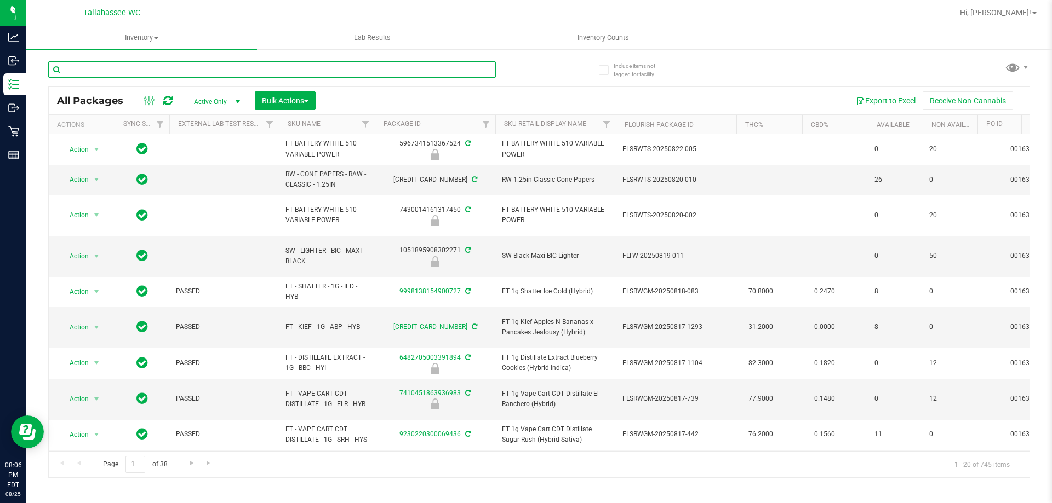
click at [398, 72] on input "text" at bounding box center [271, 69] width 447 height 16
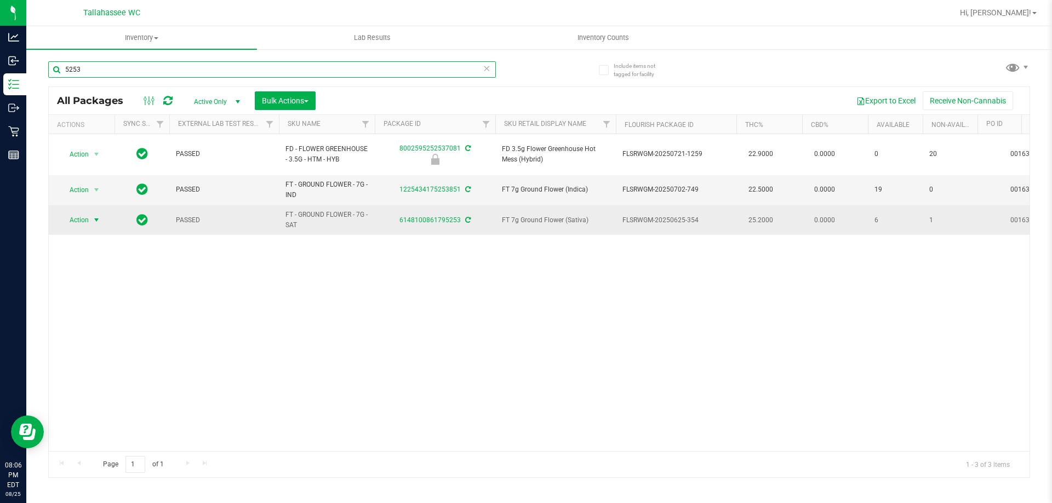
type input "5253"
click at [87, 213] on span "Action" at bounding box center [75, 220] width 30 height 15
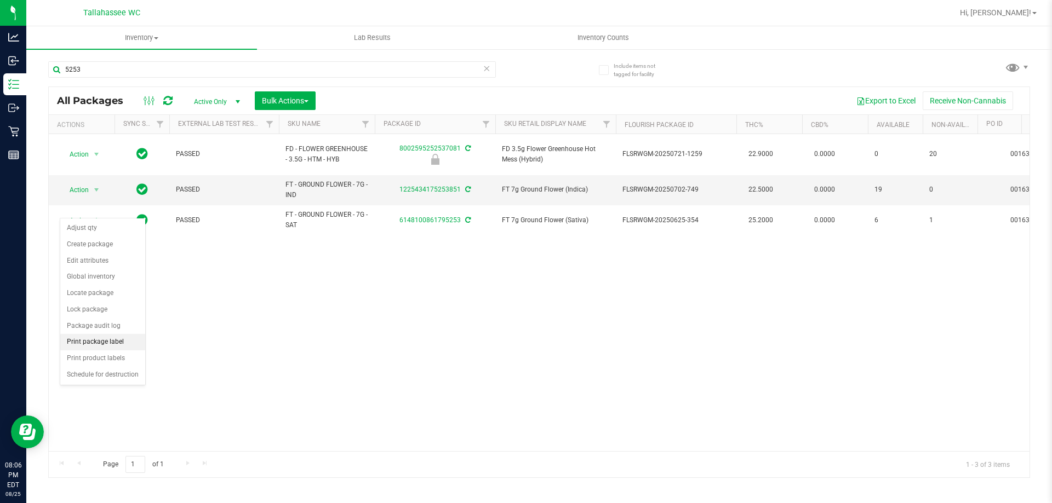
click at [125, 340] on li "Print package label" at bounding box center [102, 342] width 85 height 16
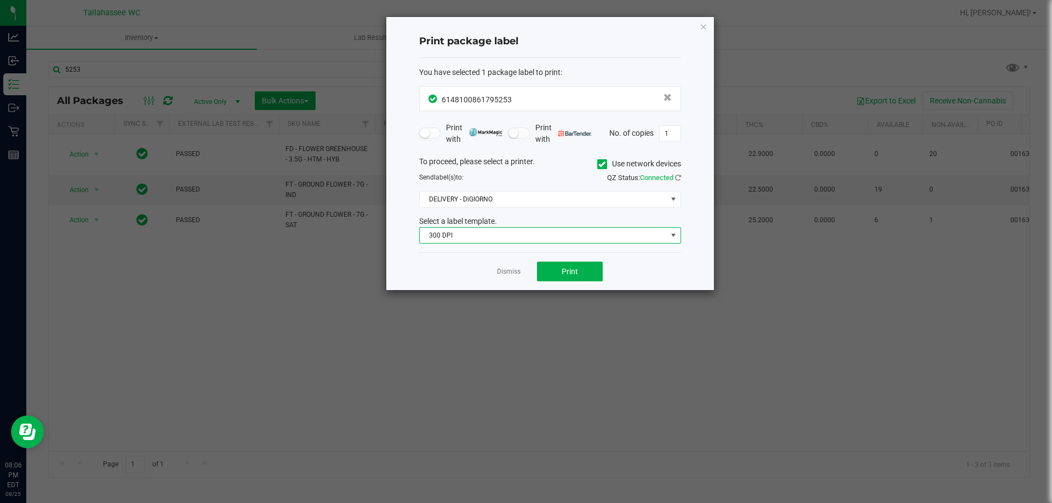
click at [558, 239] on span "300 DPI" at bounding box center [543, 235] width 247 height 15
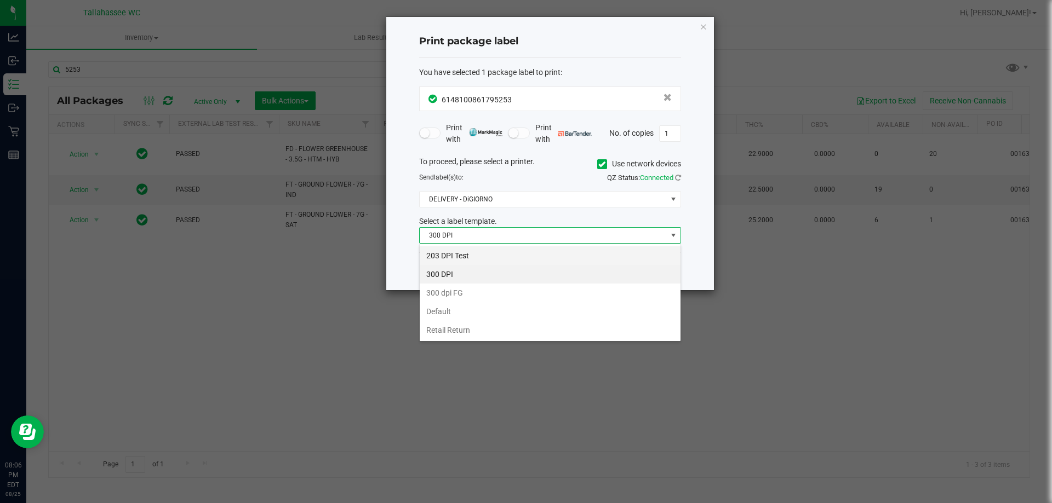
scroll to position [16, 262]
click at [496, 259] on li "203 DPI Test" at bounding box center [550, 255] width 261 height 19
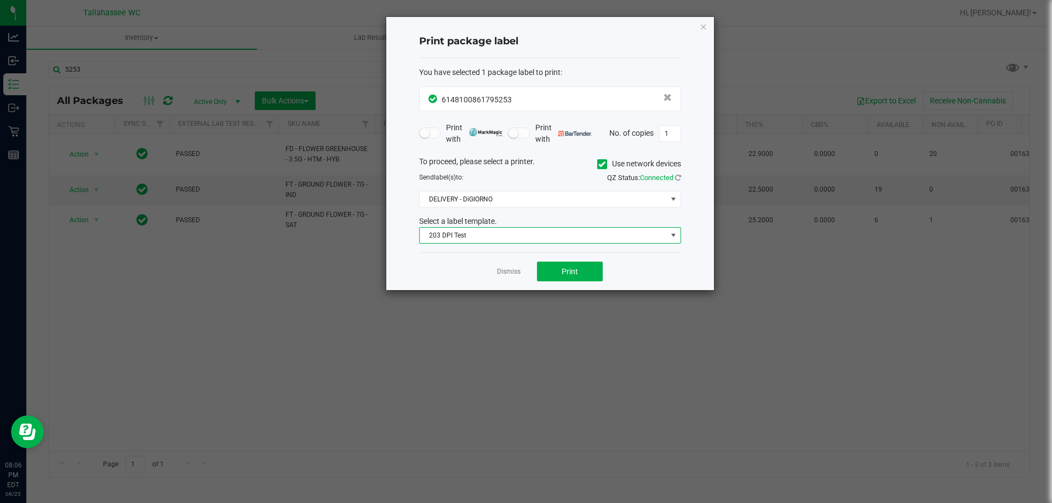
click at [538, 191] on div "To proceed, please select a printer. Use network devices Send label(s) to: QZ S…" at bounding box center [550, 200] width 262 height 88
click at [540, 199] on span "DELIVERY - DiGIORNO" at bounding box center [543, 199] width 247 height 15
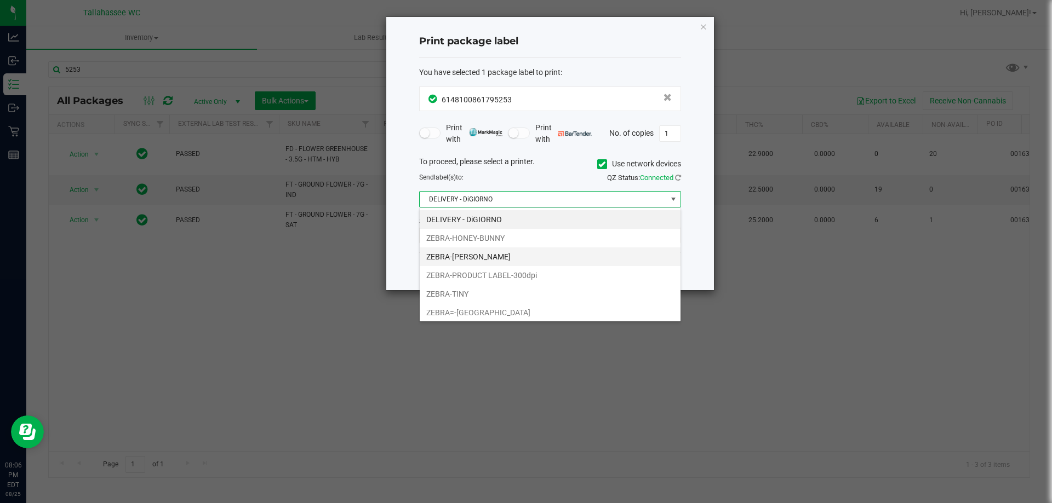
click at [505, 255] on li "ZEBRA-LEE-BRICE" at bounding box center [550, 257] width 261 height 19
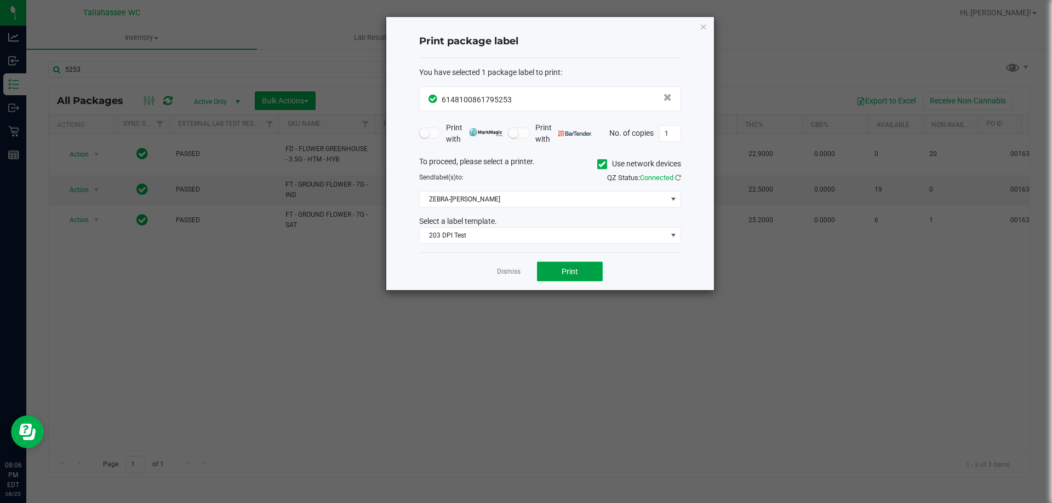
click at [589, 269] on button "Print" at bounding box center [570, 272] width 66 height 20
click at [507, 264] on div "Dismiss Print" at bounding box center [550, 271] width 262 height 38
click at [513, 270] on link "Dismiss" at bounding box center [509, 271] width 24 height 9
